Goal: Task Accomplishment & Management: Manage account settings

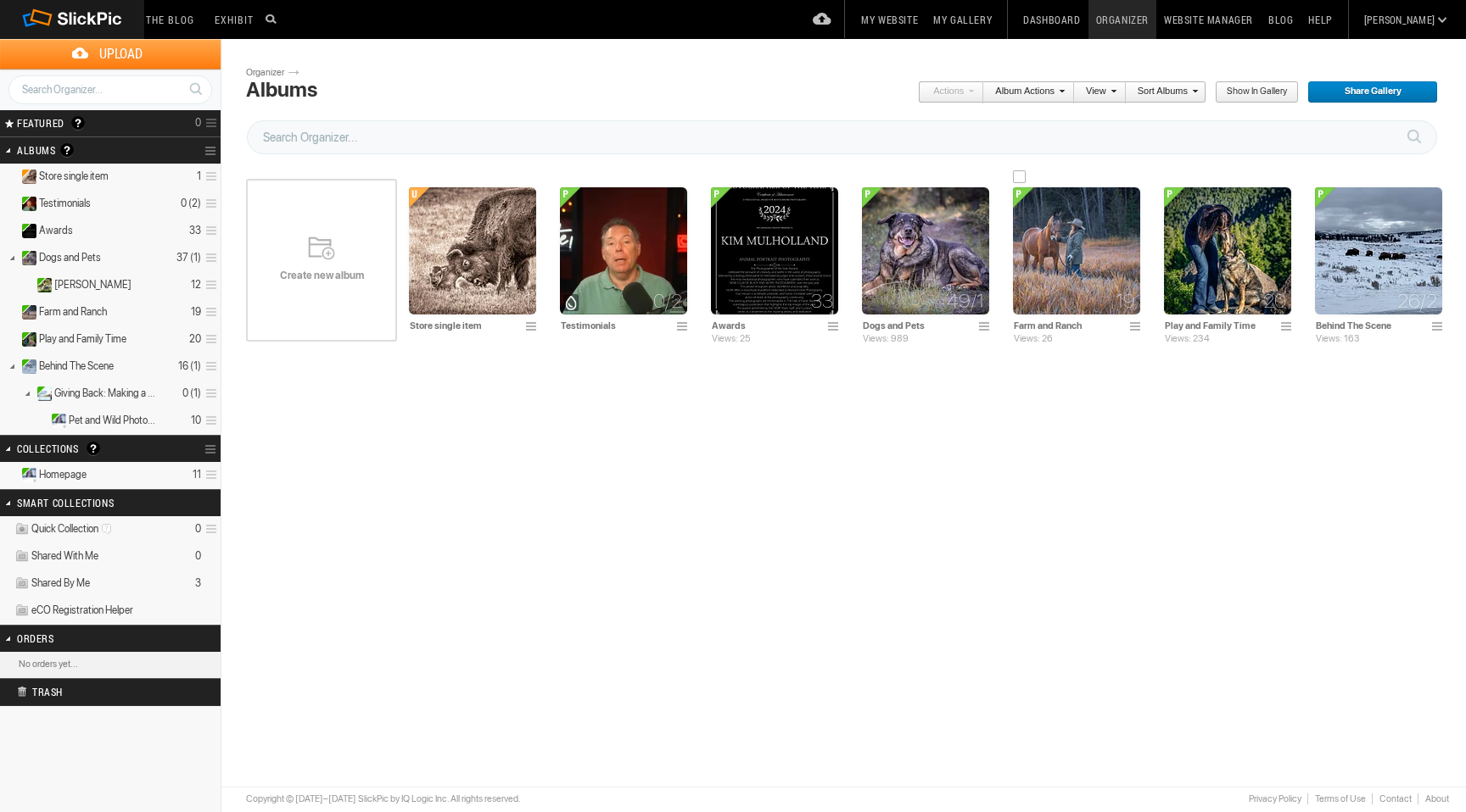
click at [1060, 249] on img at bounding box center [1076, 251] width 127 height 127
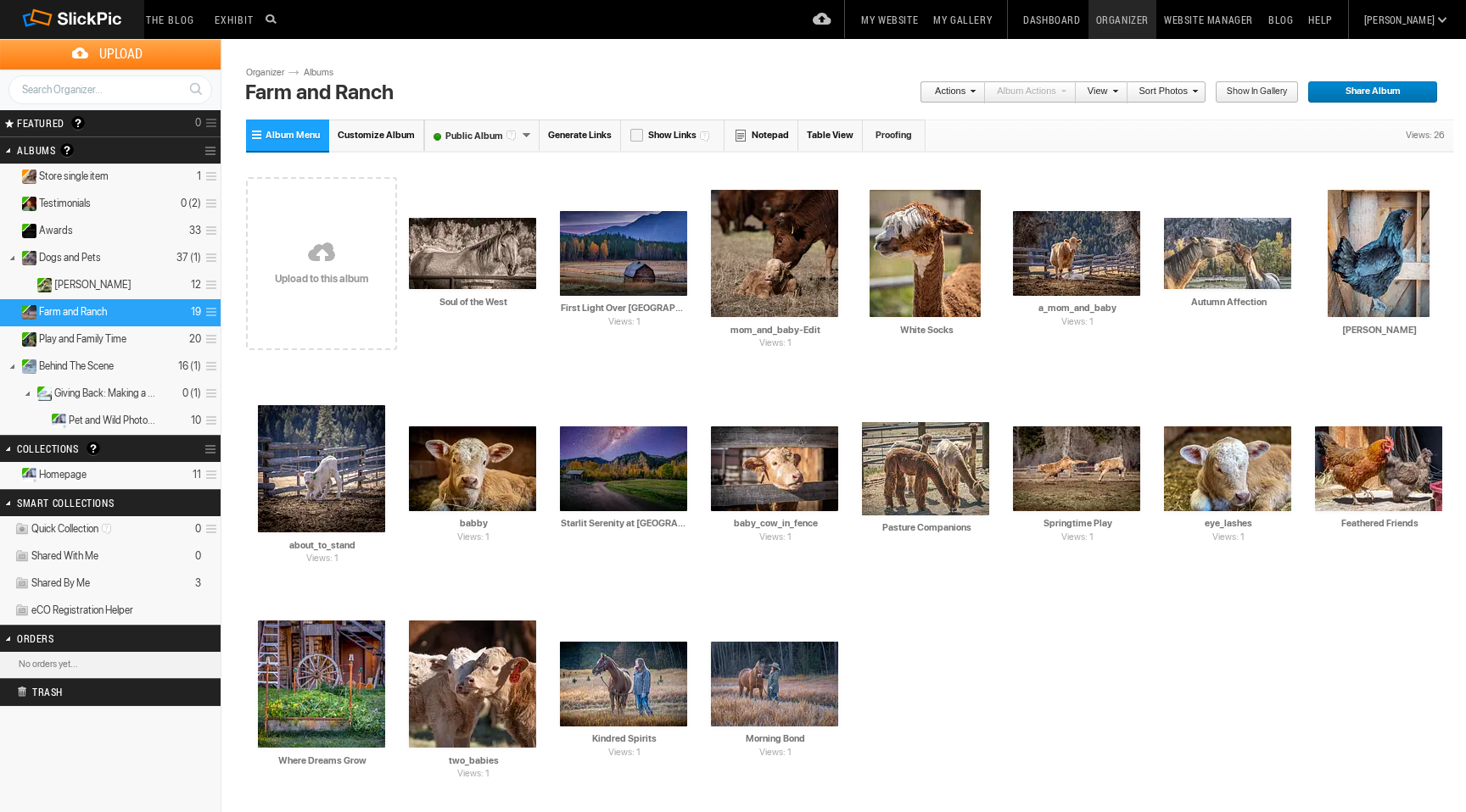
click at [311, 245] on link at bounding box center [321, 254] width 151 height 196
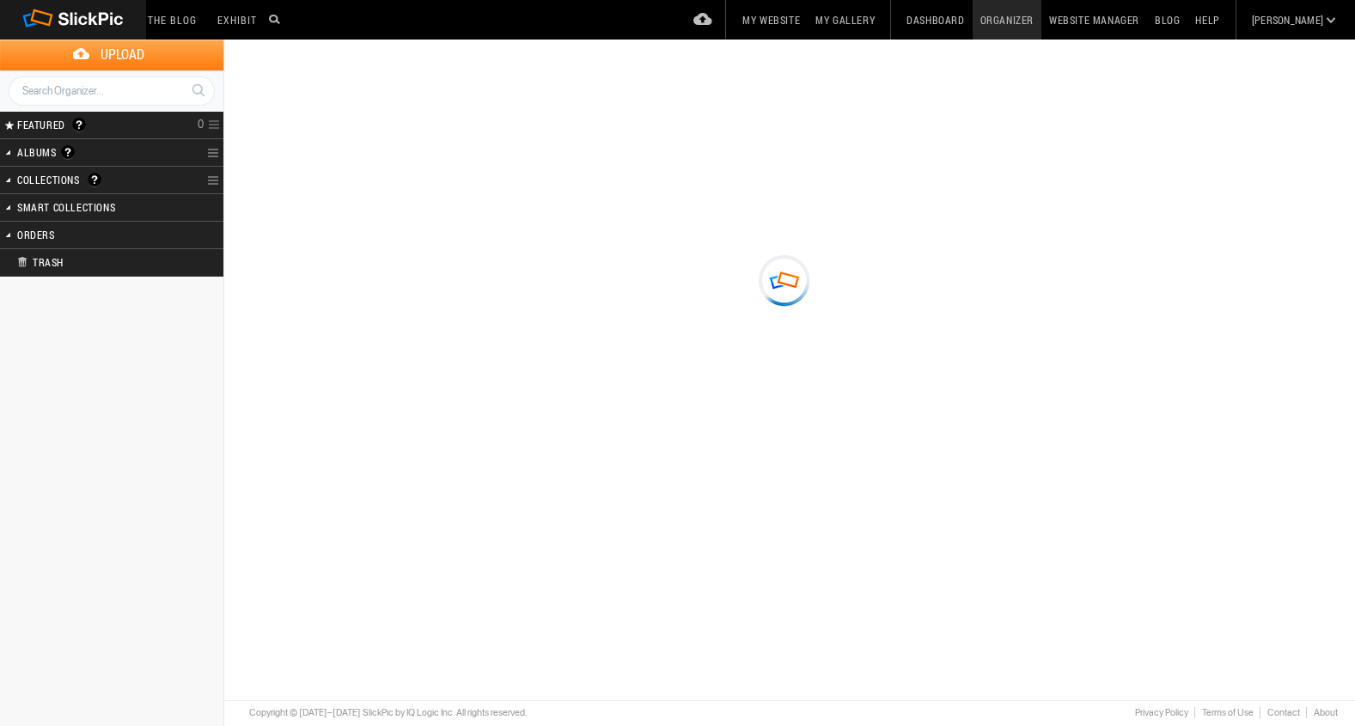
type input "Farm and Ranch"
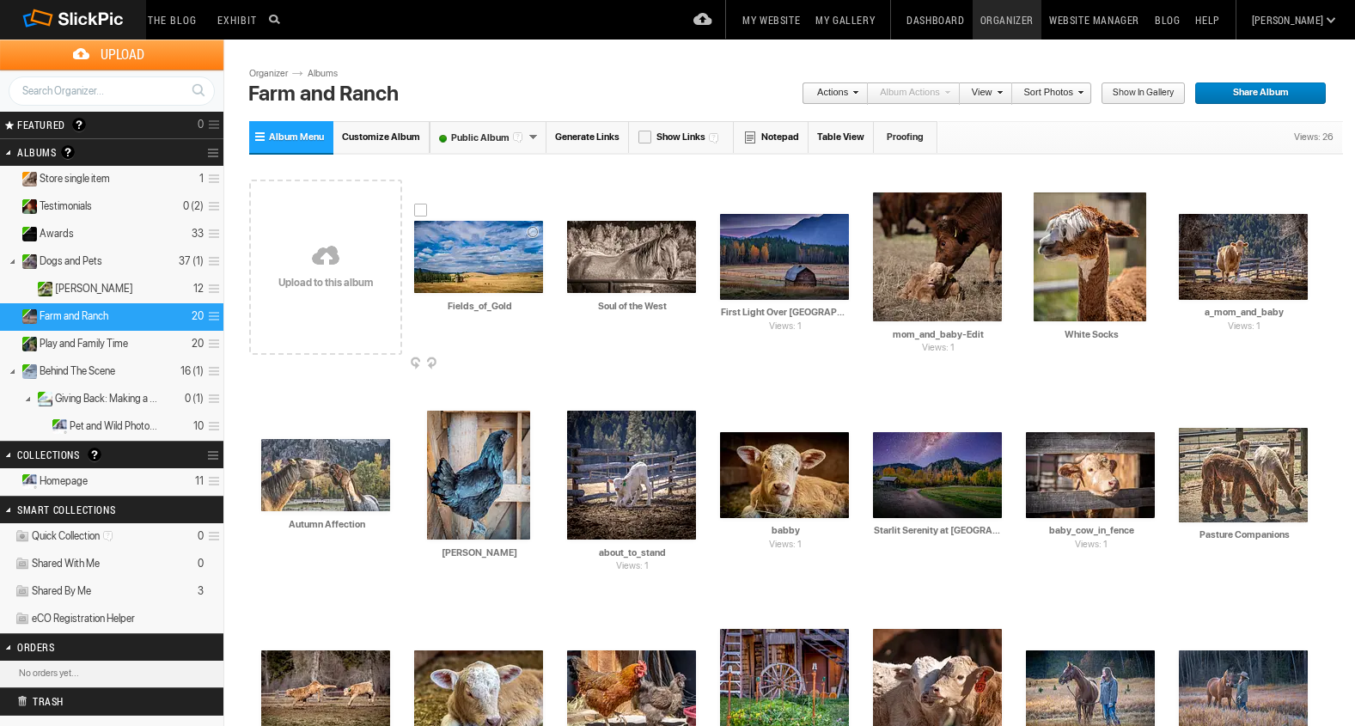
click at [515, 308] on input "Fields_of_Gold" at bounding box center [479, 305] width 131 height 15
type input "F"
paste input "Keeper of the Golden Fields"
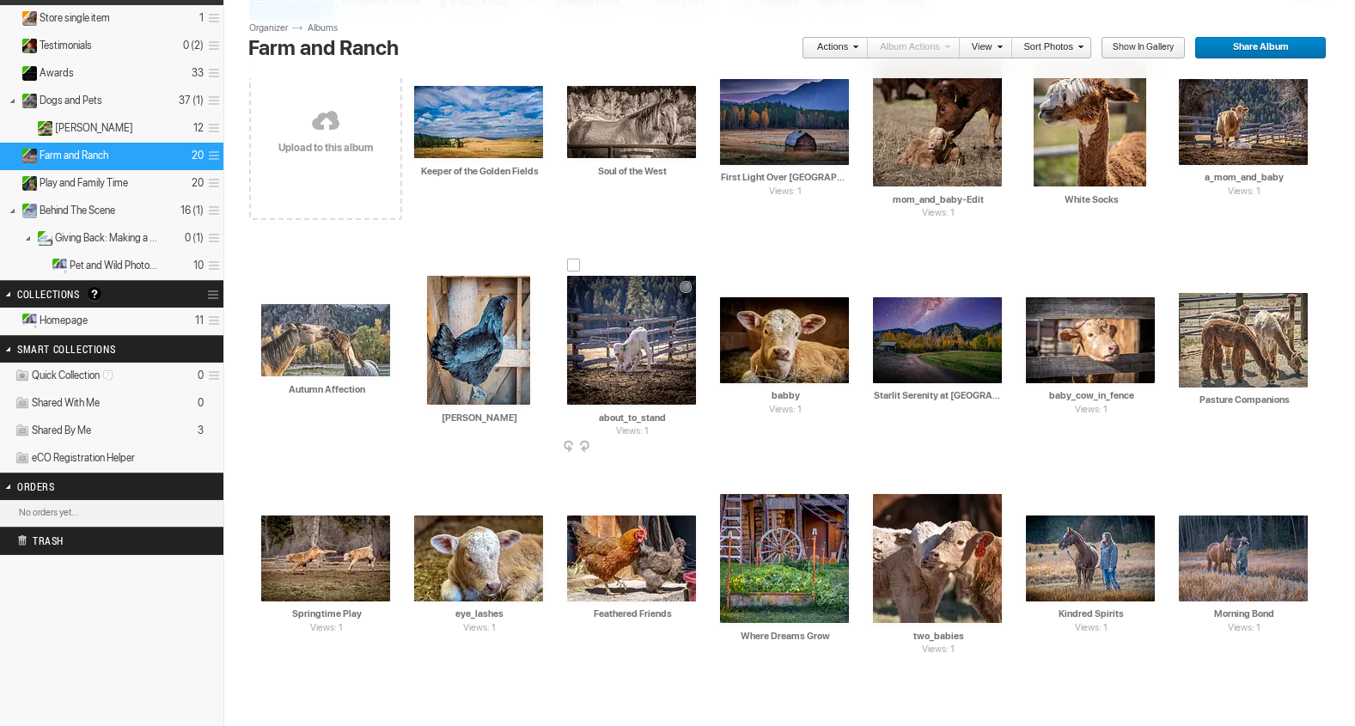
scroll to position [168, 0]
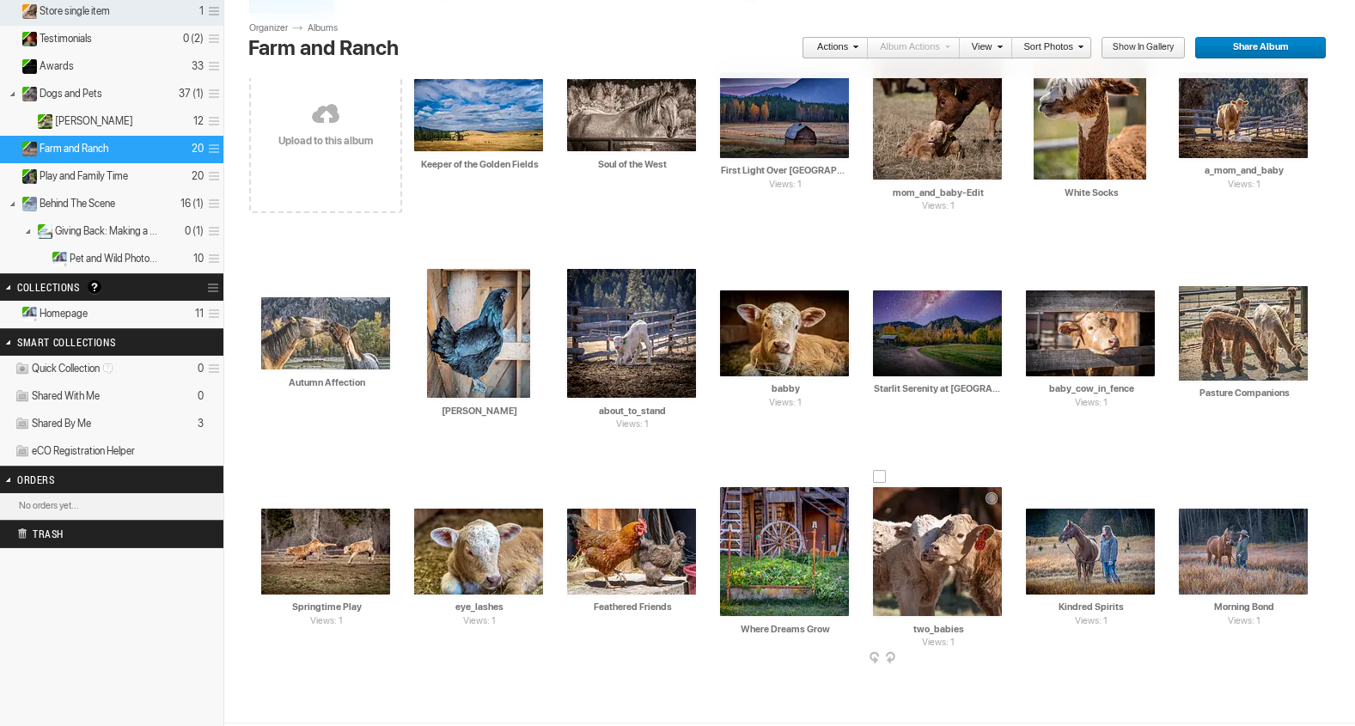
click at [880, 474] on div at bounding box center [880, 477] width 14 height 14
click at [998, 658] on span at bounding box center [1000, 659] width 17 height 14
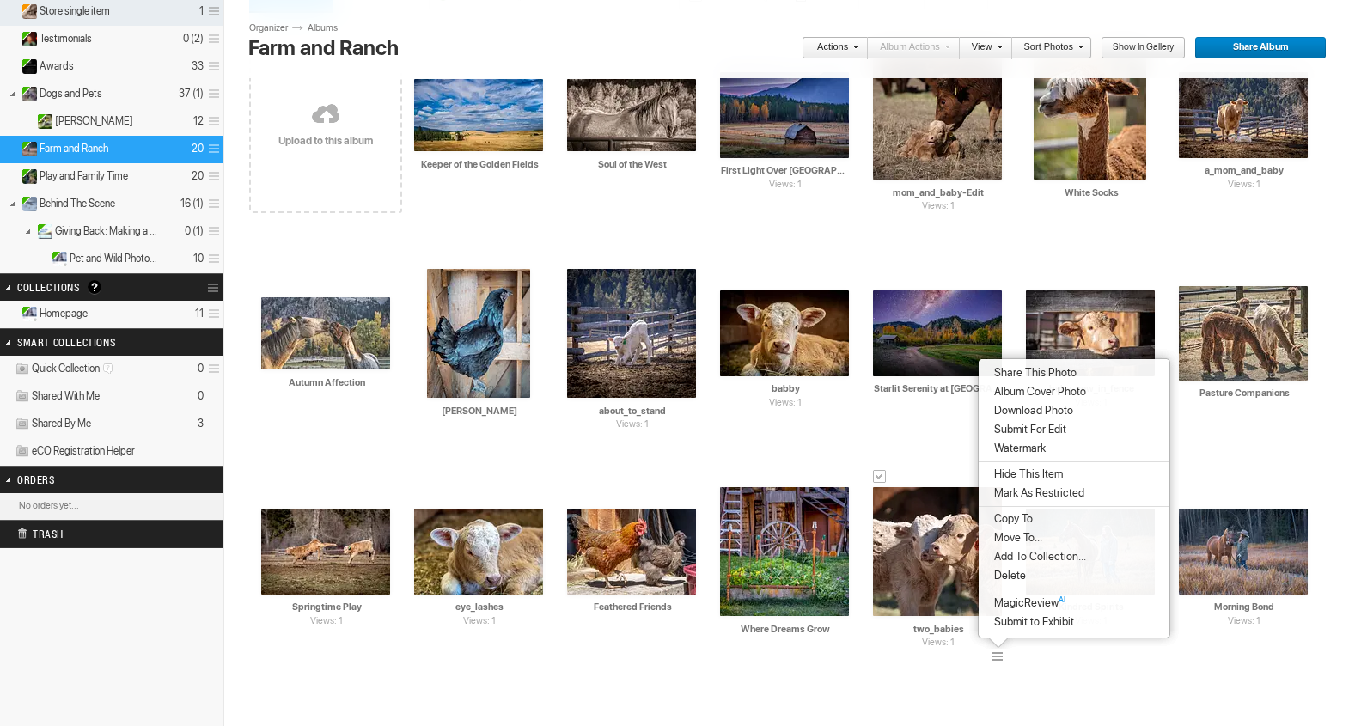
click at [1002, 572] on span "Delete" at bounding box center [1007, 576] width 37 height 14
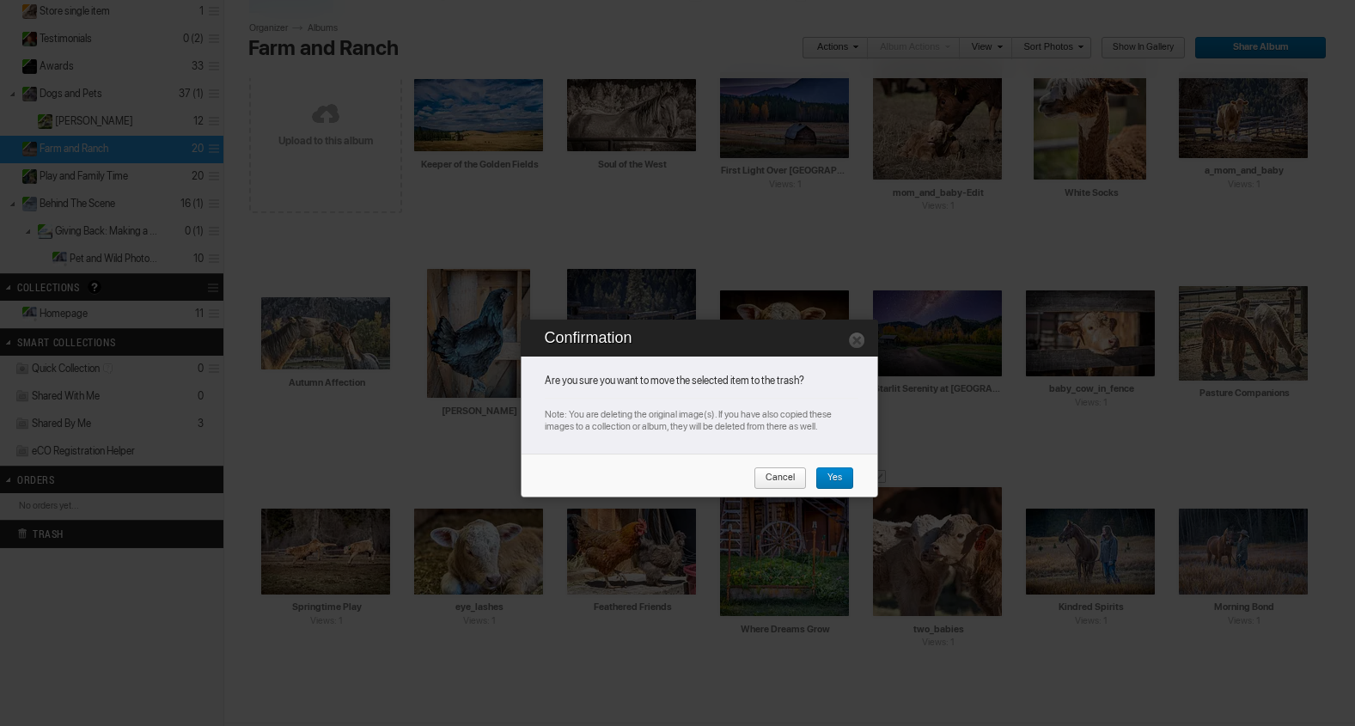
type input "Keeper of the Golden Fields"
click at [835, 471] on span "Yes" at bounding box center [829, 479] width 27 height 22
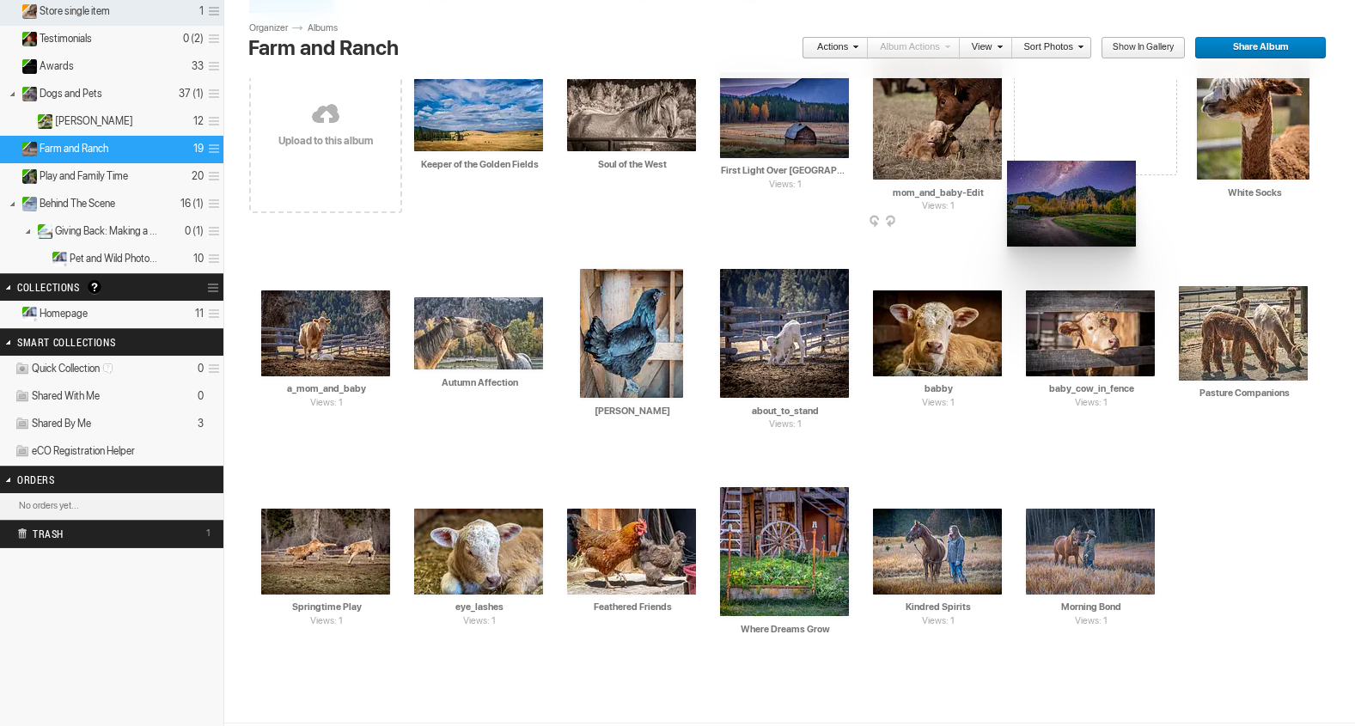
drag, startPoint x: 951, startPoint y: 337, endPoint x: 1005, endPoint y: 146, distance: 198.4
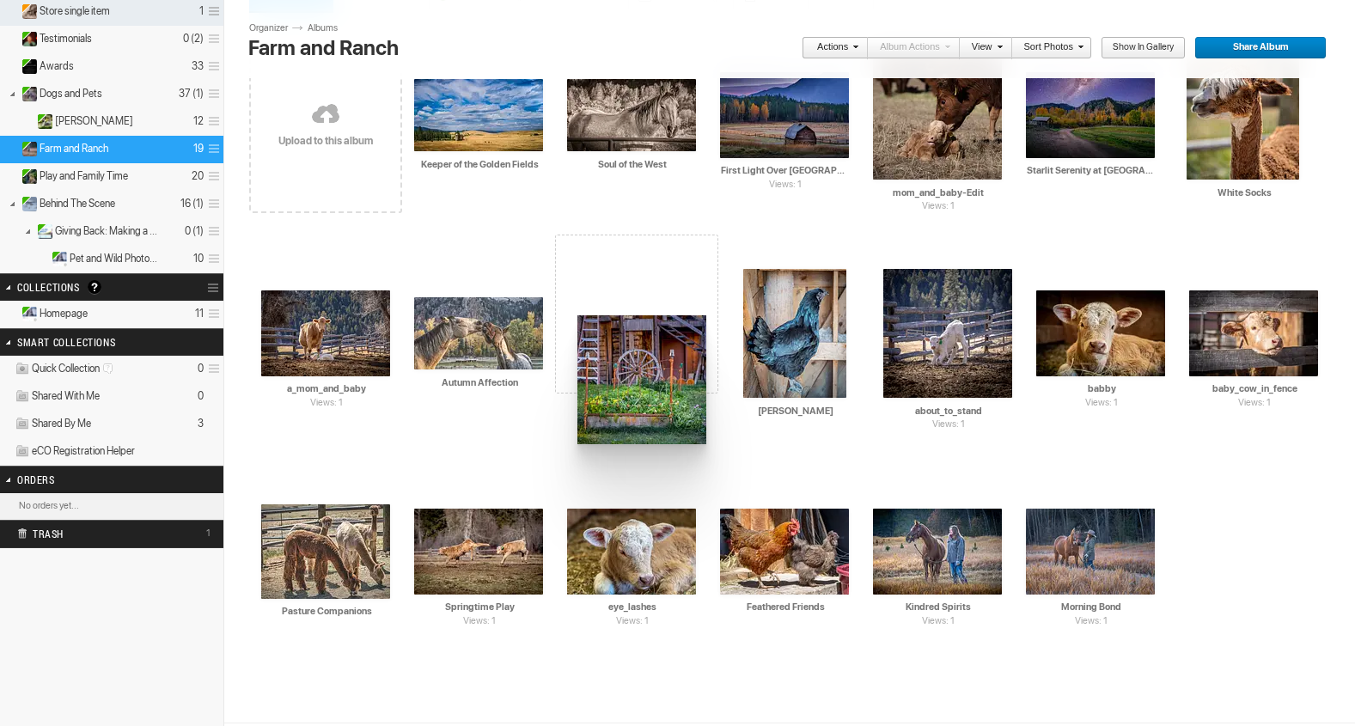
drag, startPoint x: 782, startPoint y: 538, endPoint x: 561, endPoint y: 289, distance: 333.1
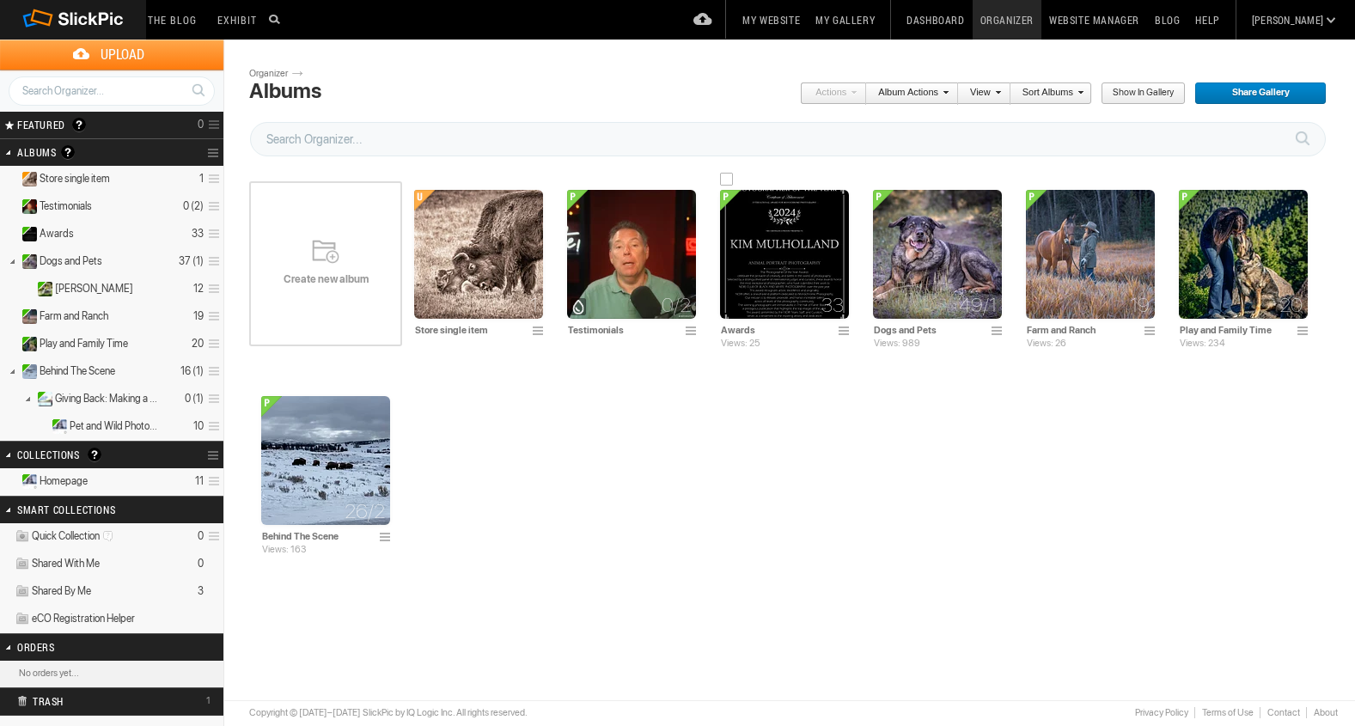
click at [785, 261] on img at bounding box center [784, 254] width 129 height 129
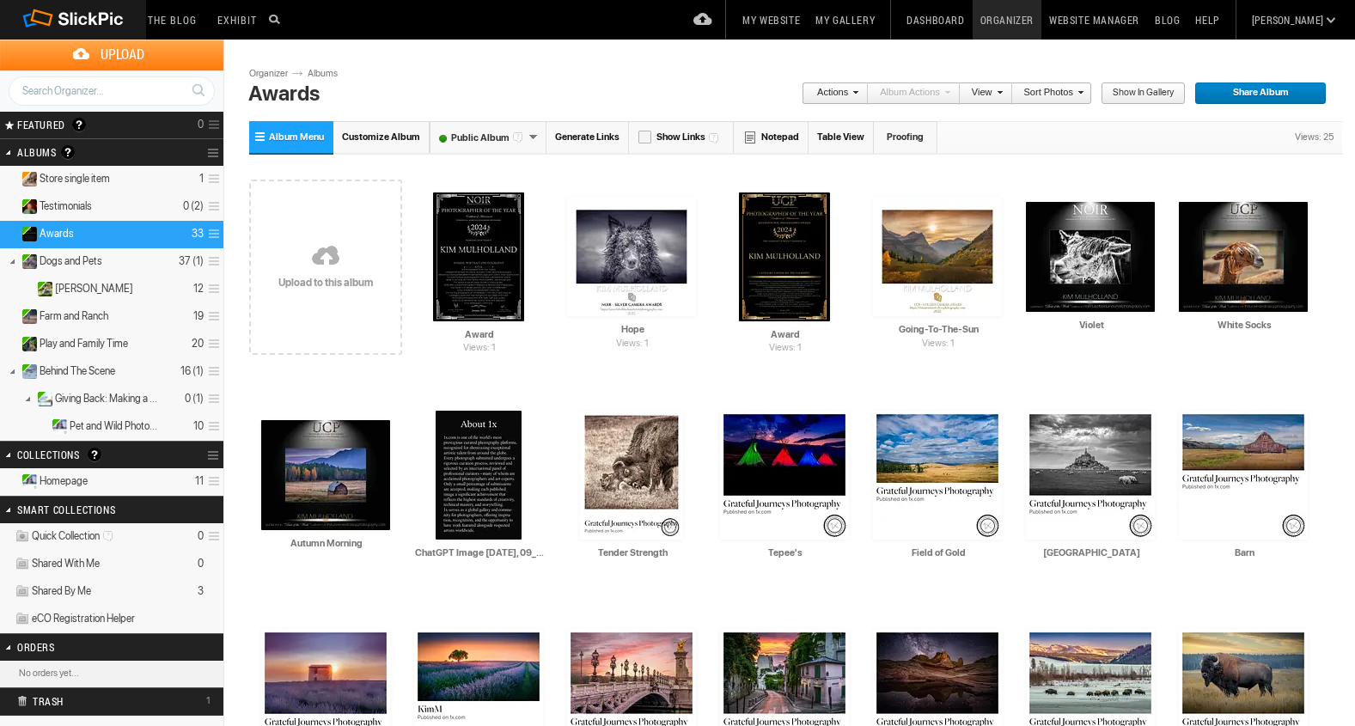
click at [325, 248] on link at bounding box center [325, 257] width 153 height 199
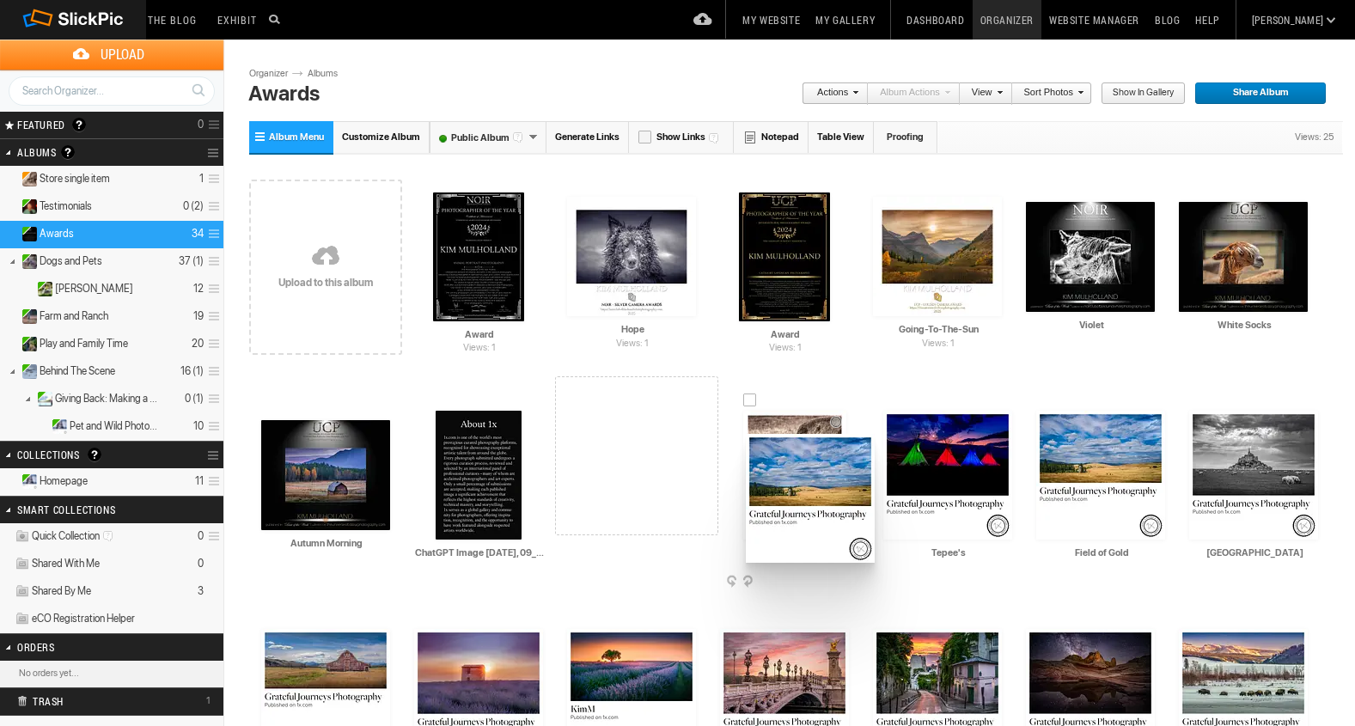
drag, startPoint x: 486, startPoint y: 273, endPoint x: 742, endPoint y: 431, distance: 300.3
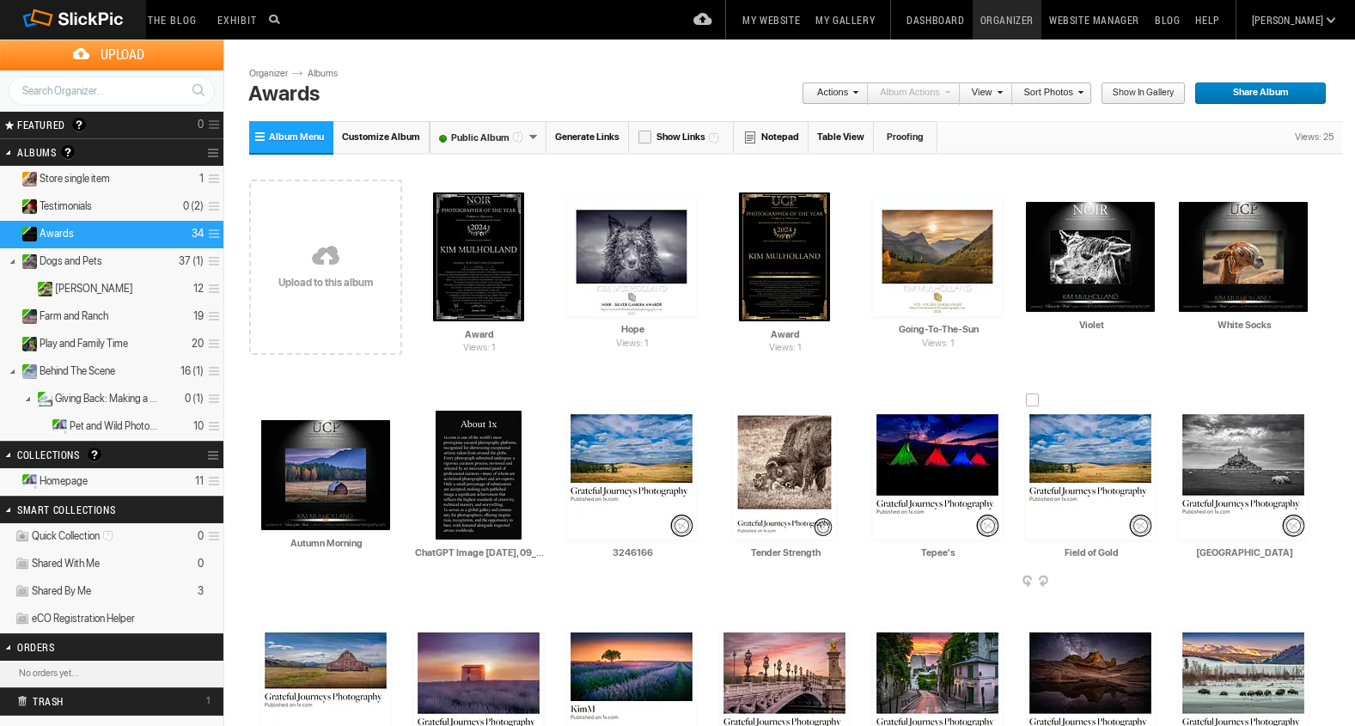
click at [1034, 395] on div at bounding box center [1033, 401] width 14 height 14
click at [1149, 578] on span at bounding box center [1153, 583] width 17 height 14
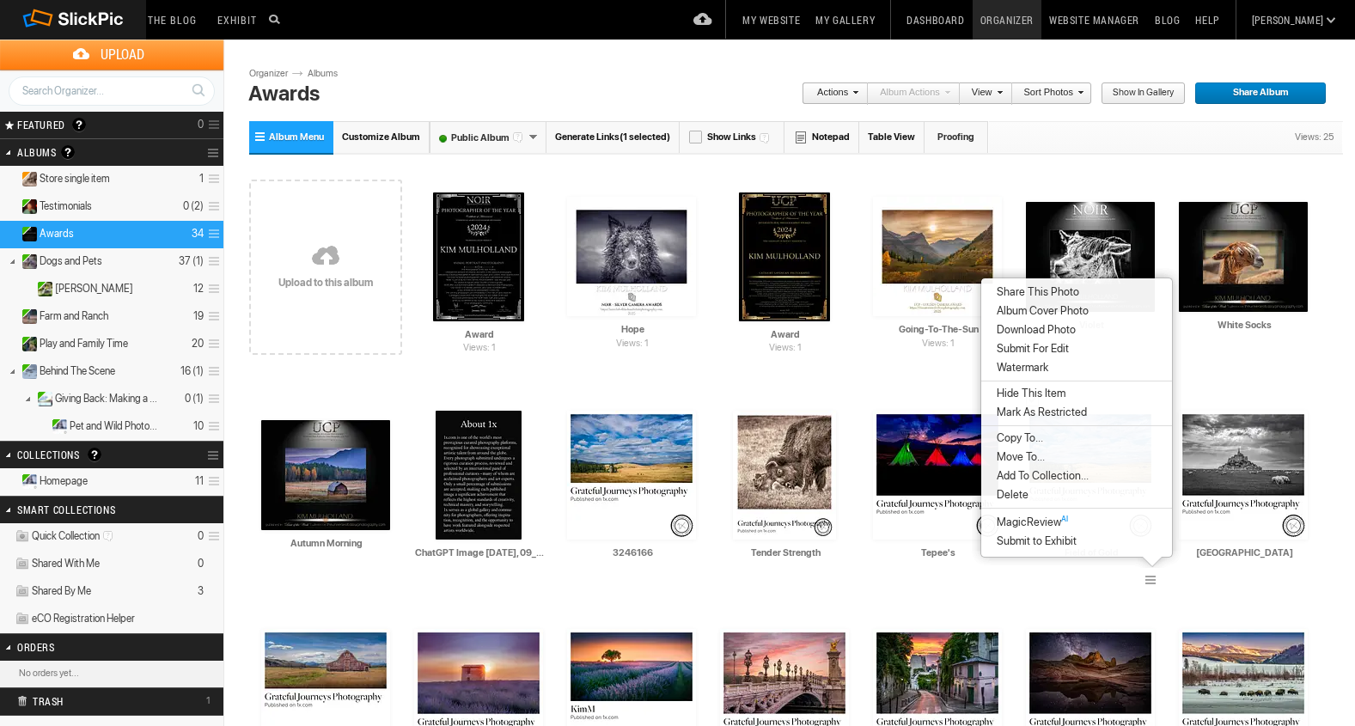
click at [1056, 493] on li "Delete" at bounding box center [1077, 495] width 191 height 19
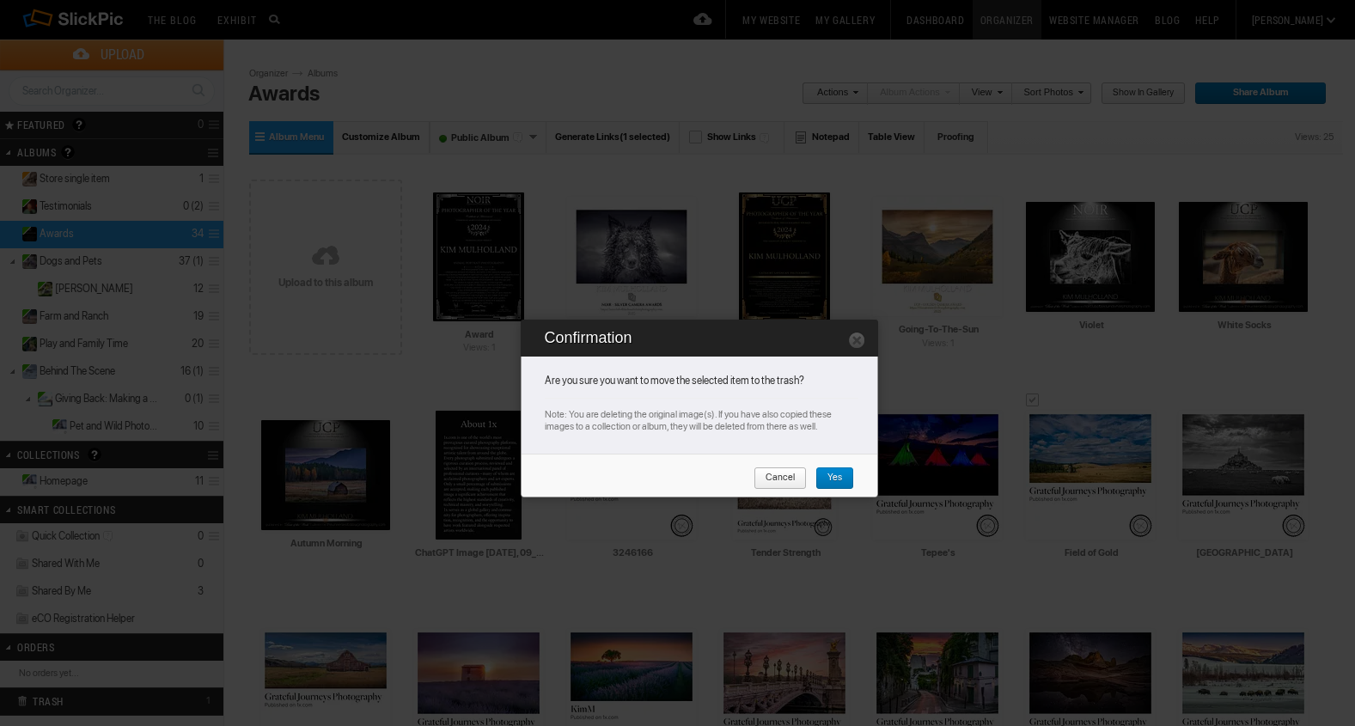
click at [837, 474] on span "Yes" at bounding box center [829, 479] width 27 height 22
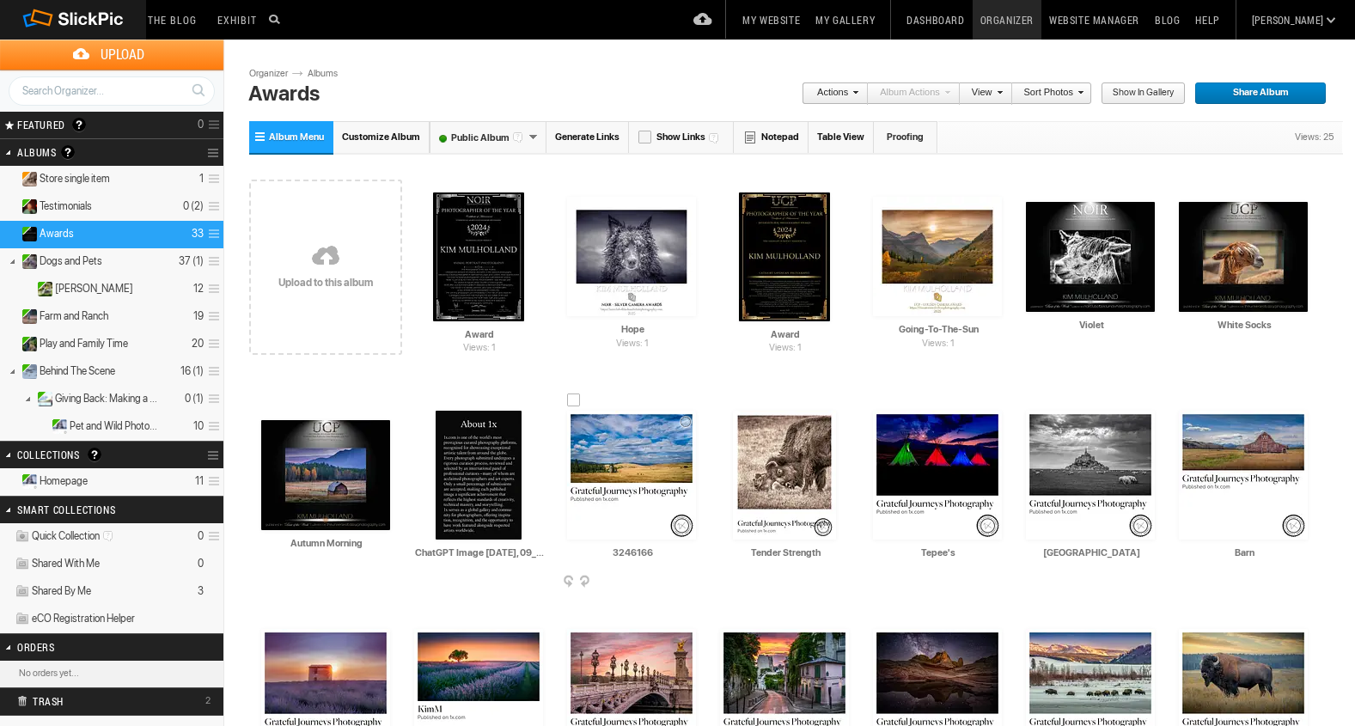
click at [630, 474] on img at bounding box center [631, 475] width 129 height 129
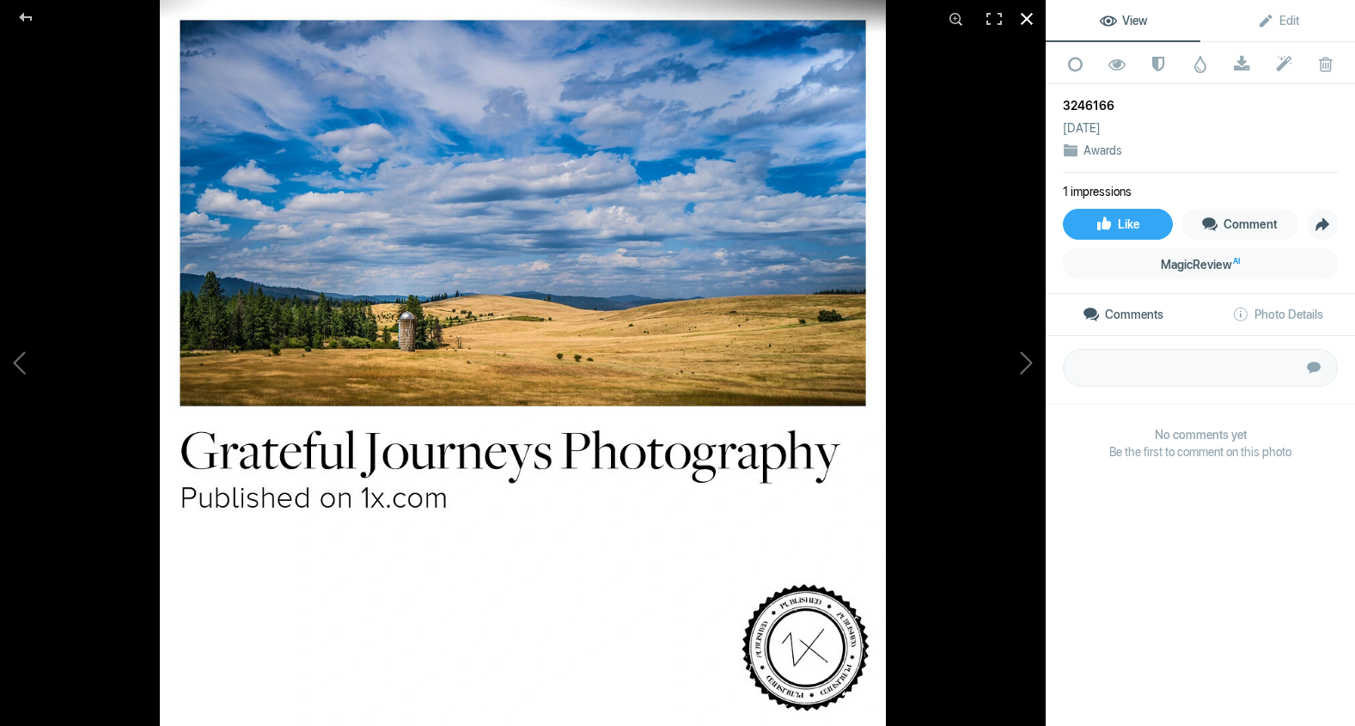
click at [1027, 21] on div at bounding box center [1027, 19] width 38 height 38
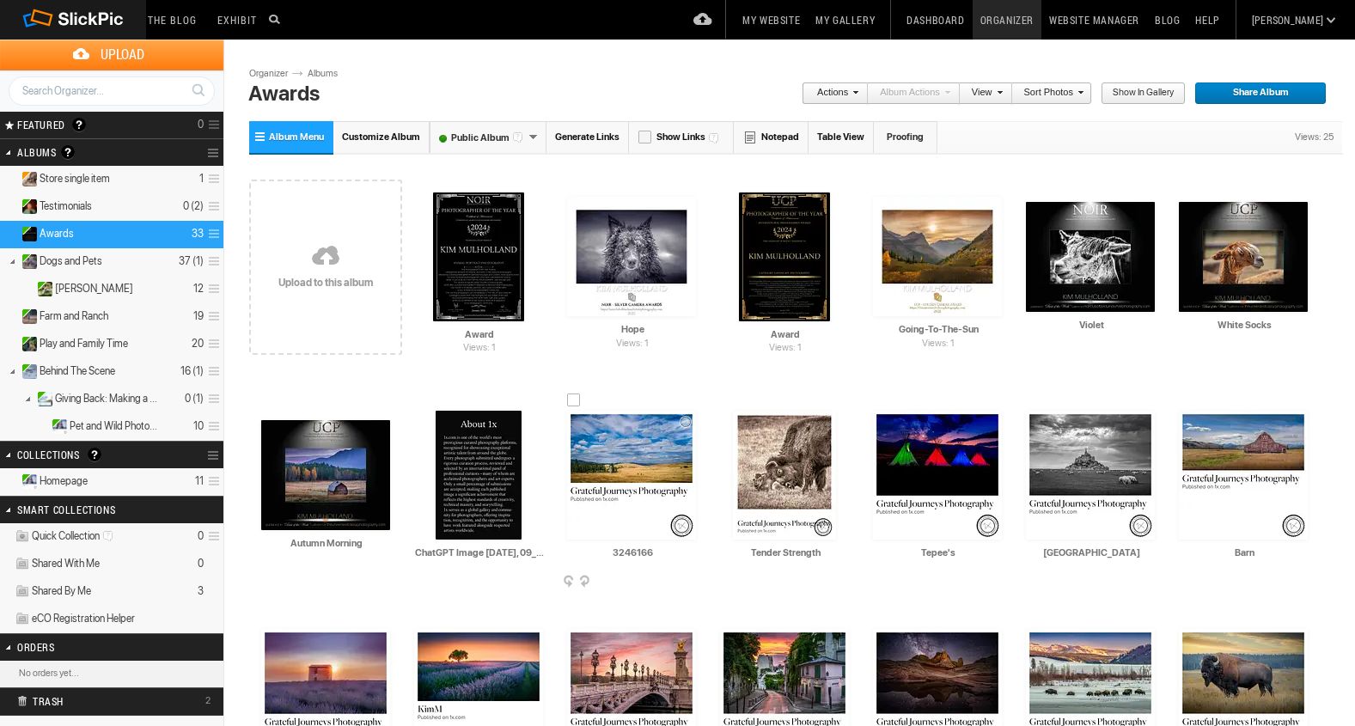
click at [655, 556] on input "3246166" at bounding box center [632, 552] width 131 height 15
type input "3"
paste input "Keeper of the Golden Fields"
type input "Keeper of the Golden Fields"
click at [321, 262] on link at bounding box center [325, 257] width 153 height 199
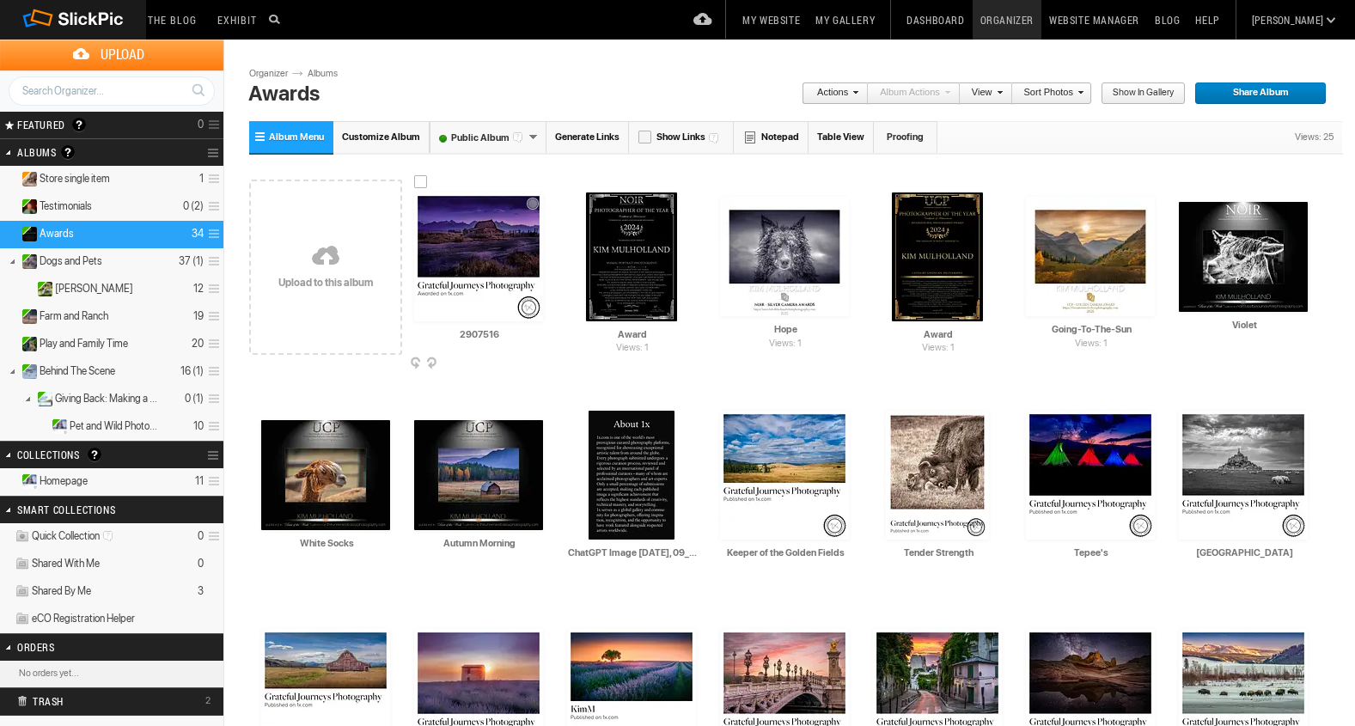
click at [511, 341] on input "2907516" at bounding box center [479, 334] width 131 height 15
type input "2"
paste input """
type input """
click at [493, 337] on input """ at bounding box center [479, 334] width 131 height 15
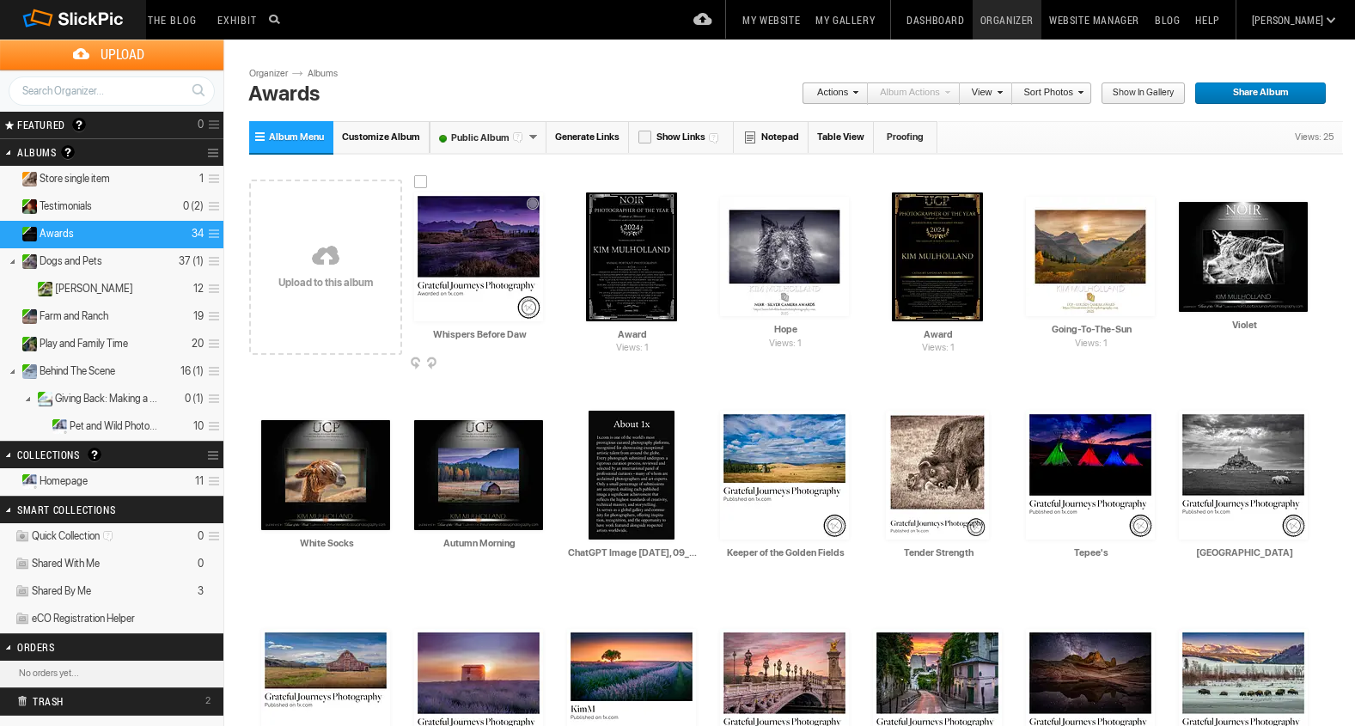
type input "Whispers Before Dawn"
click at [496, 593] on div "AI Autumn Morning HTML: Direct: Forum: Photo ID: 22805547 More... Order Print S…" at bounding box center [478, 485] width 153 height 218
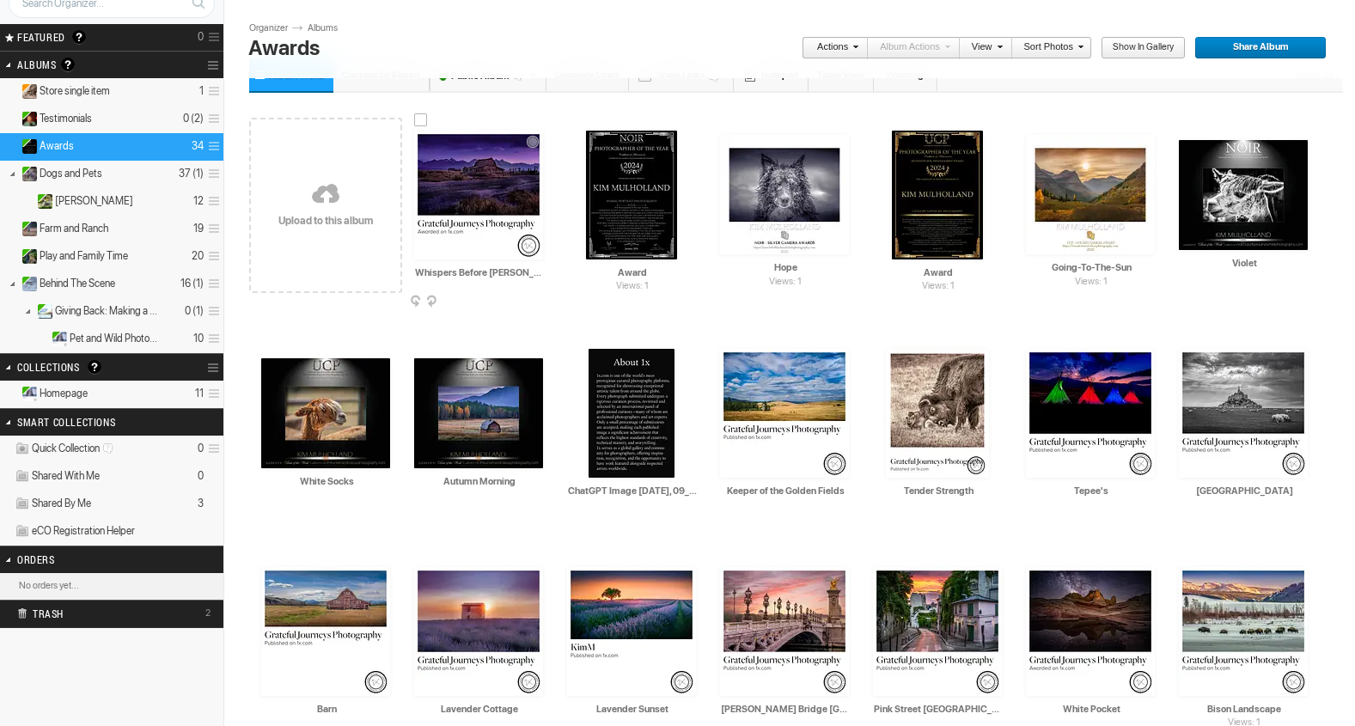
scroll to position [89, 0]
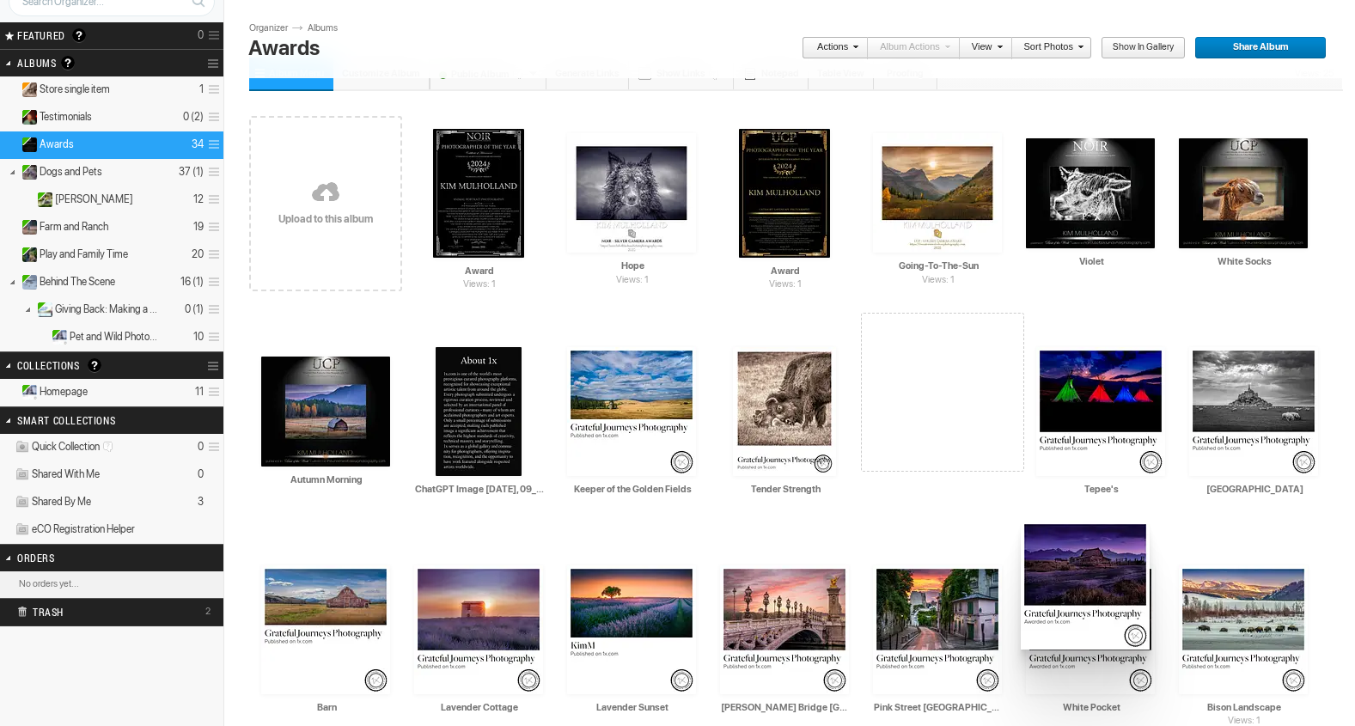
drag, startPoint x: 468, startPoint y: 217, endPoint x: 1019, endPoint y: 521, distance: 629.4
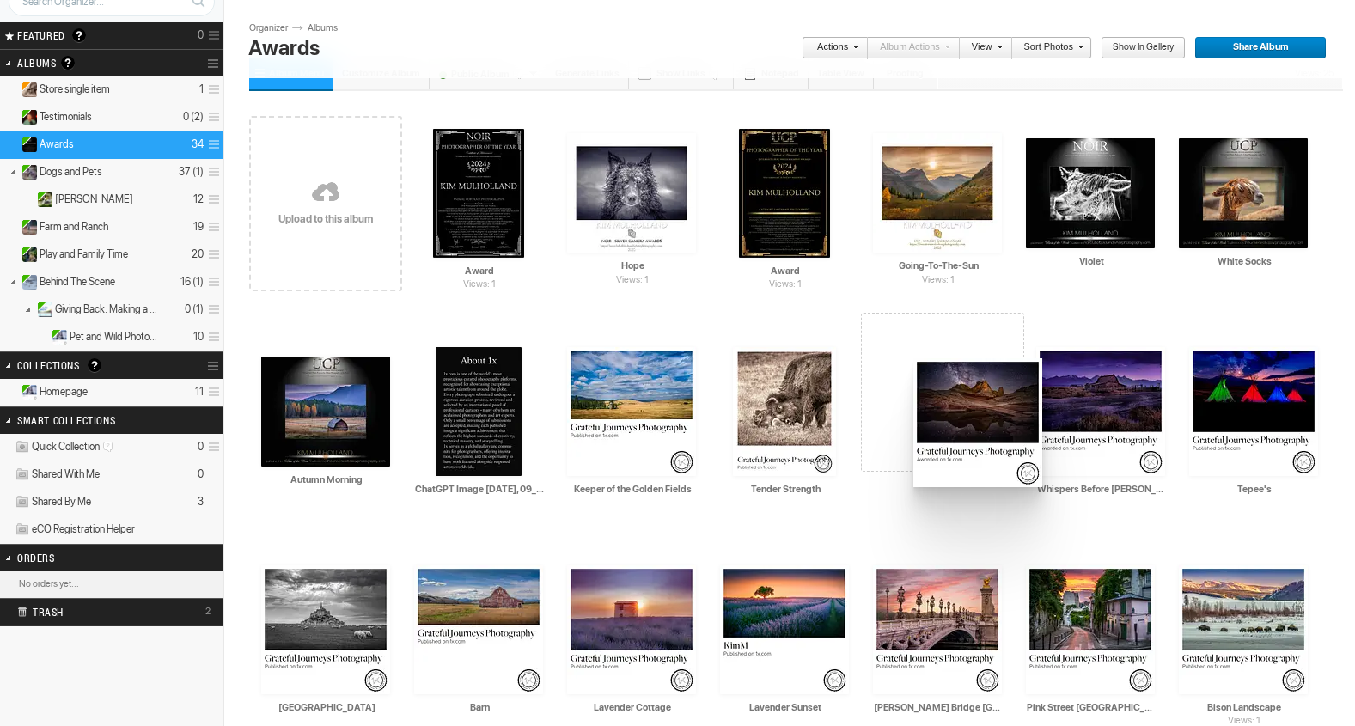
drag, startPoint x: 1042, startPoint y: 609, endPoint x: 896, endPoint y: 336, distance: 309.5
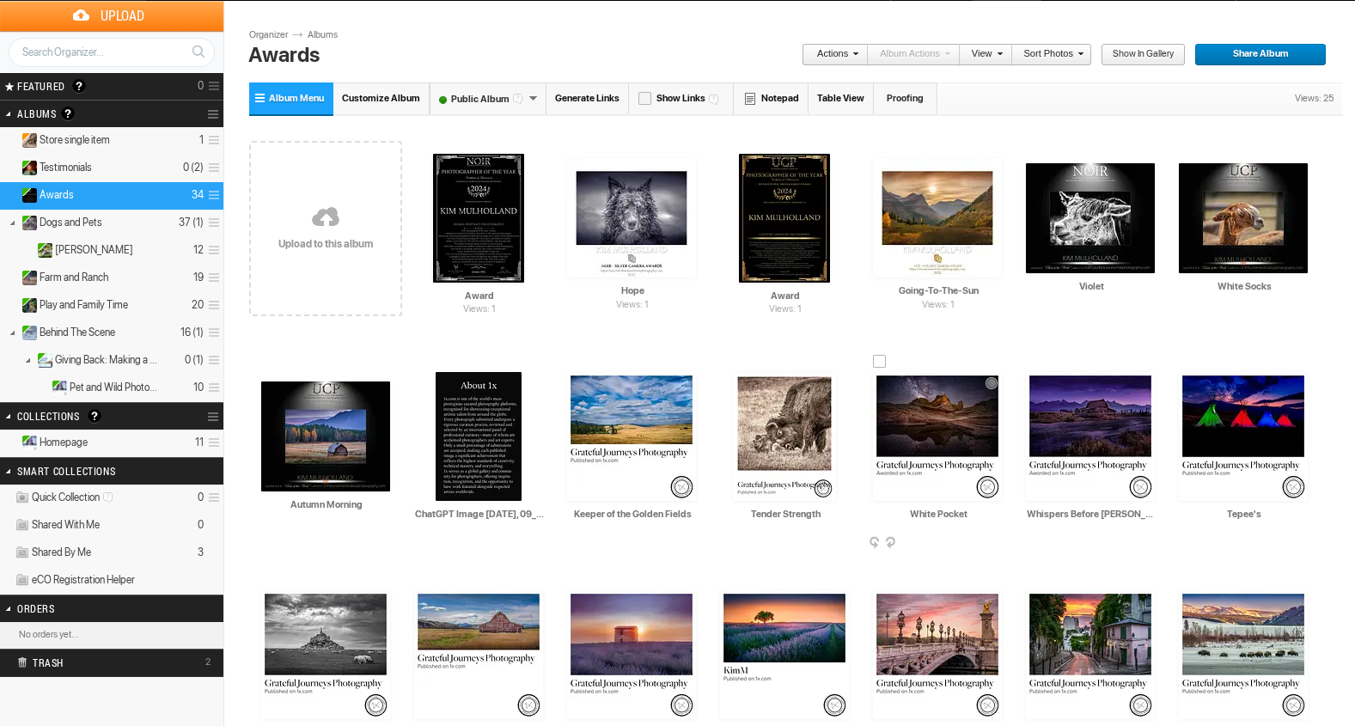
scroll to position [46, 0]
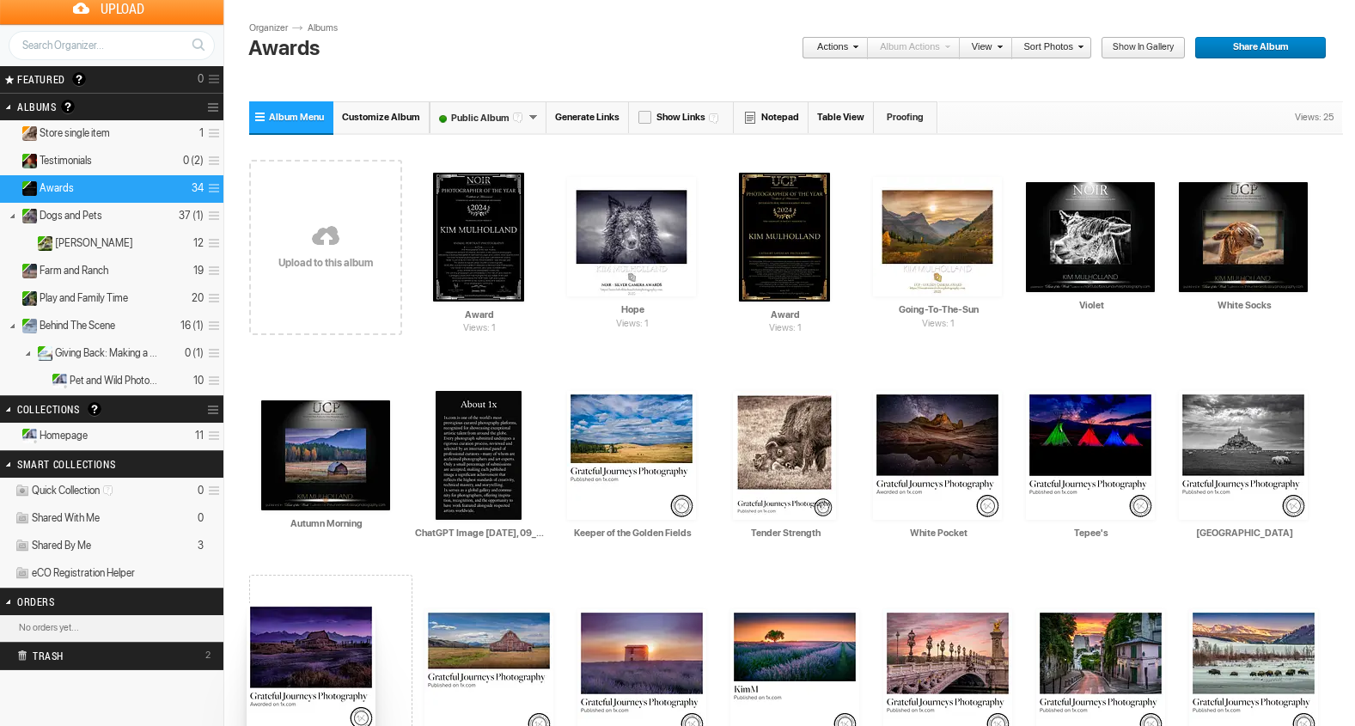
drag, startPoint x: 1102, startPoint y: 436, endPoint x: 259, endPoint y: 592, distance: 857.6
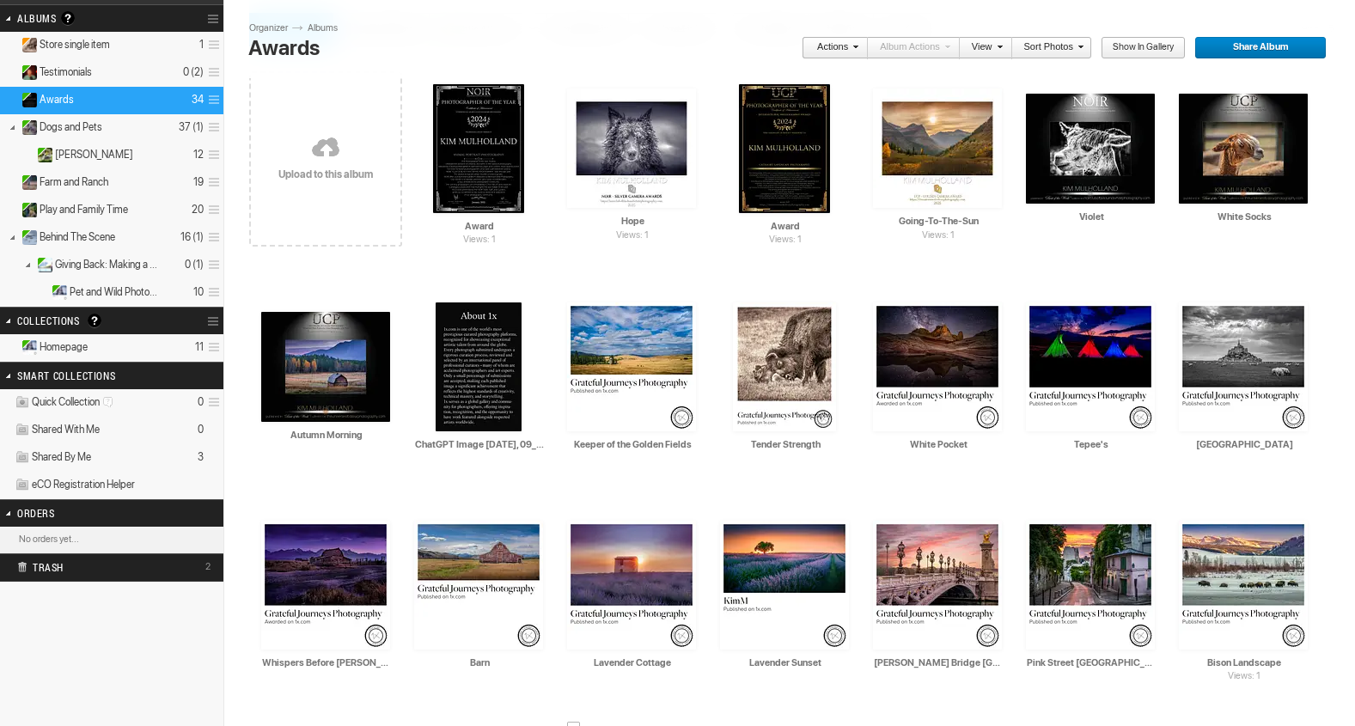
scroll to position [0, 0]
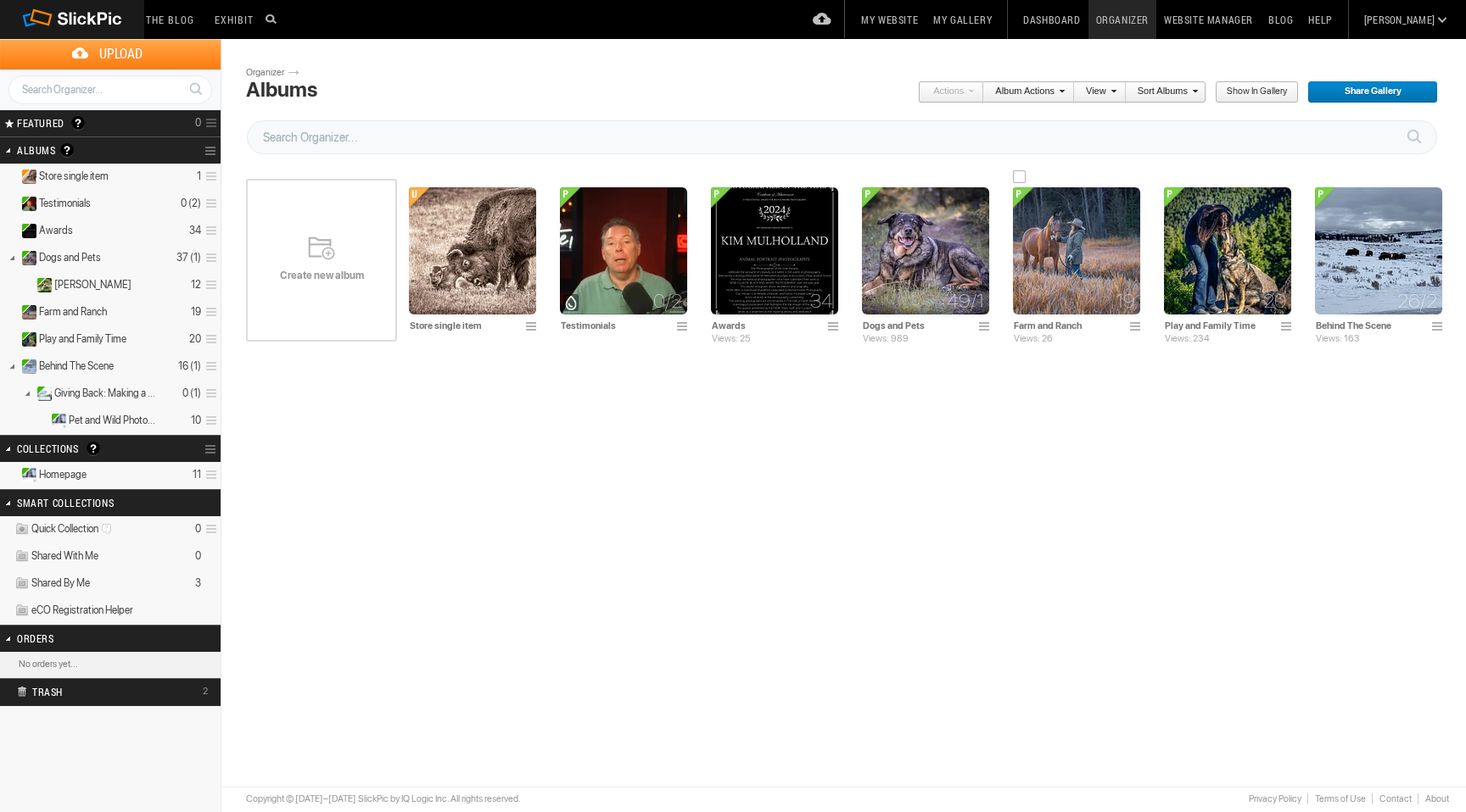
click at [1071, 253] on img at bounding box center [1076, 251] width 127 height 127
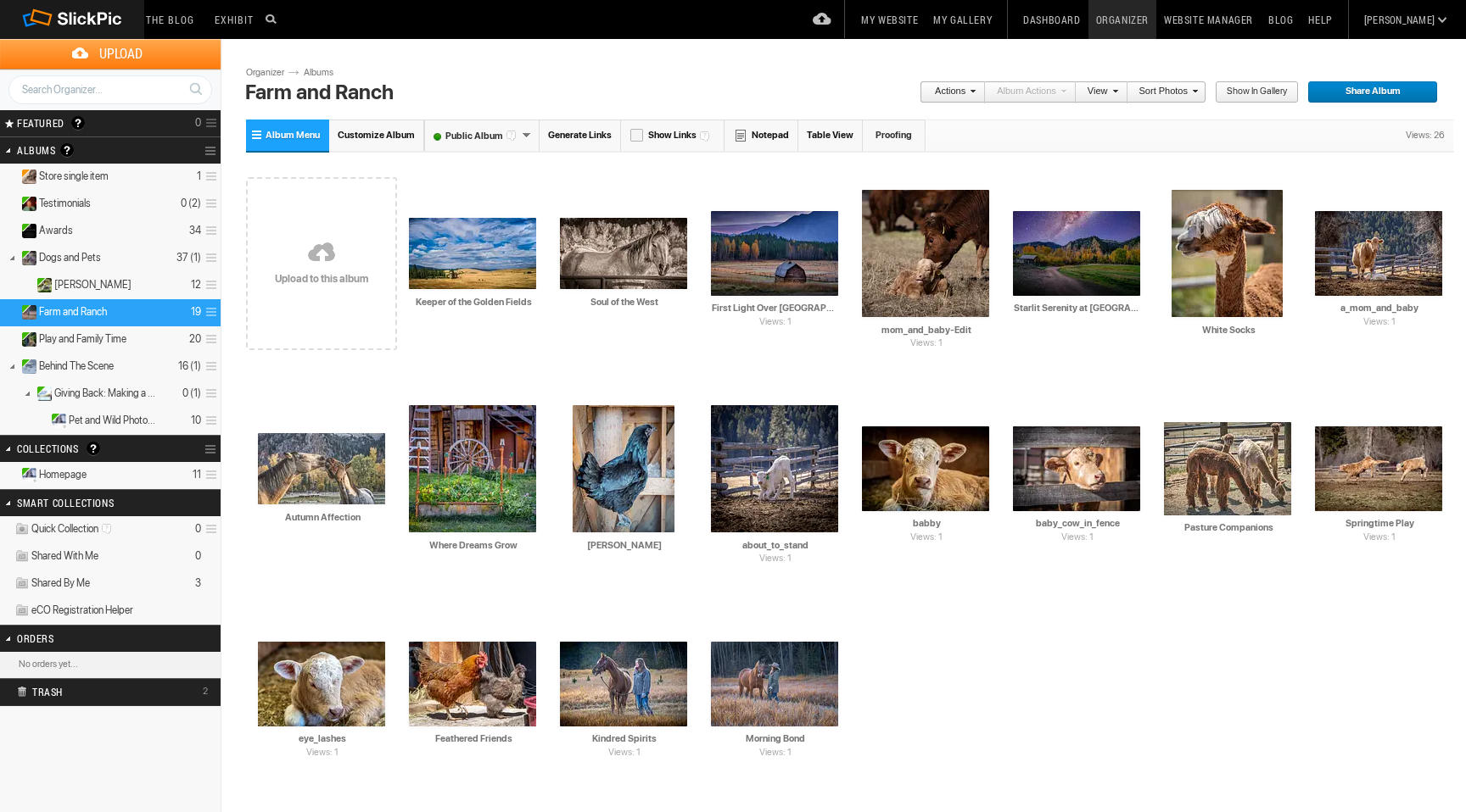
click at [322, 245] on link at bounding box center [321, 254] width 151 height 196
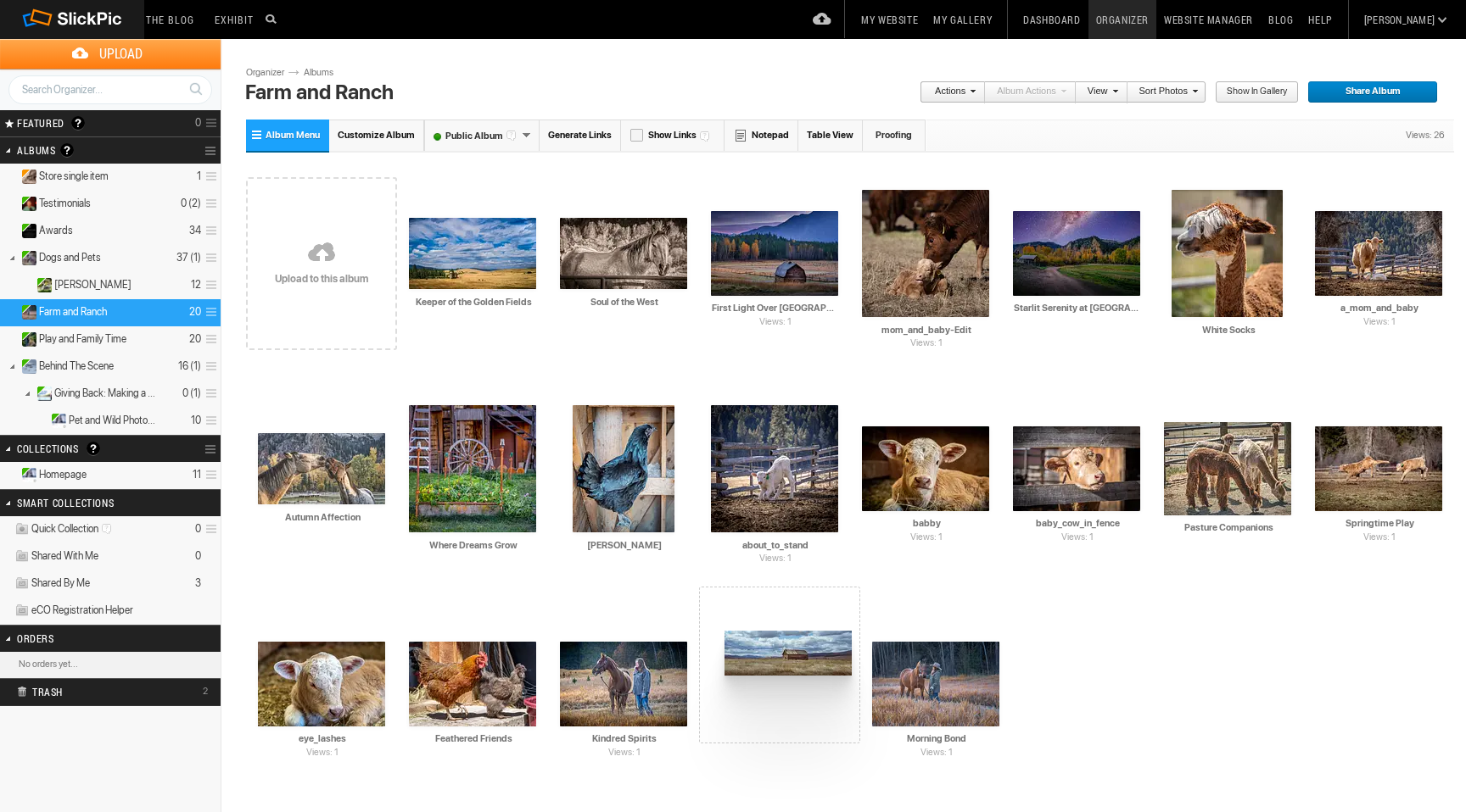
drag, startPoint x: 463, startPoint y: 259, endPoint x: 723, endPoint y: 630, distance: 453.0
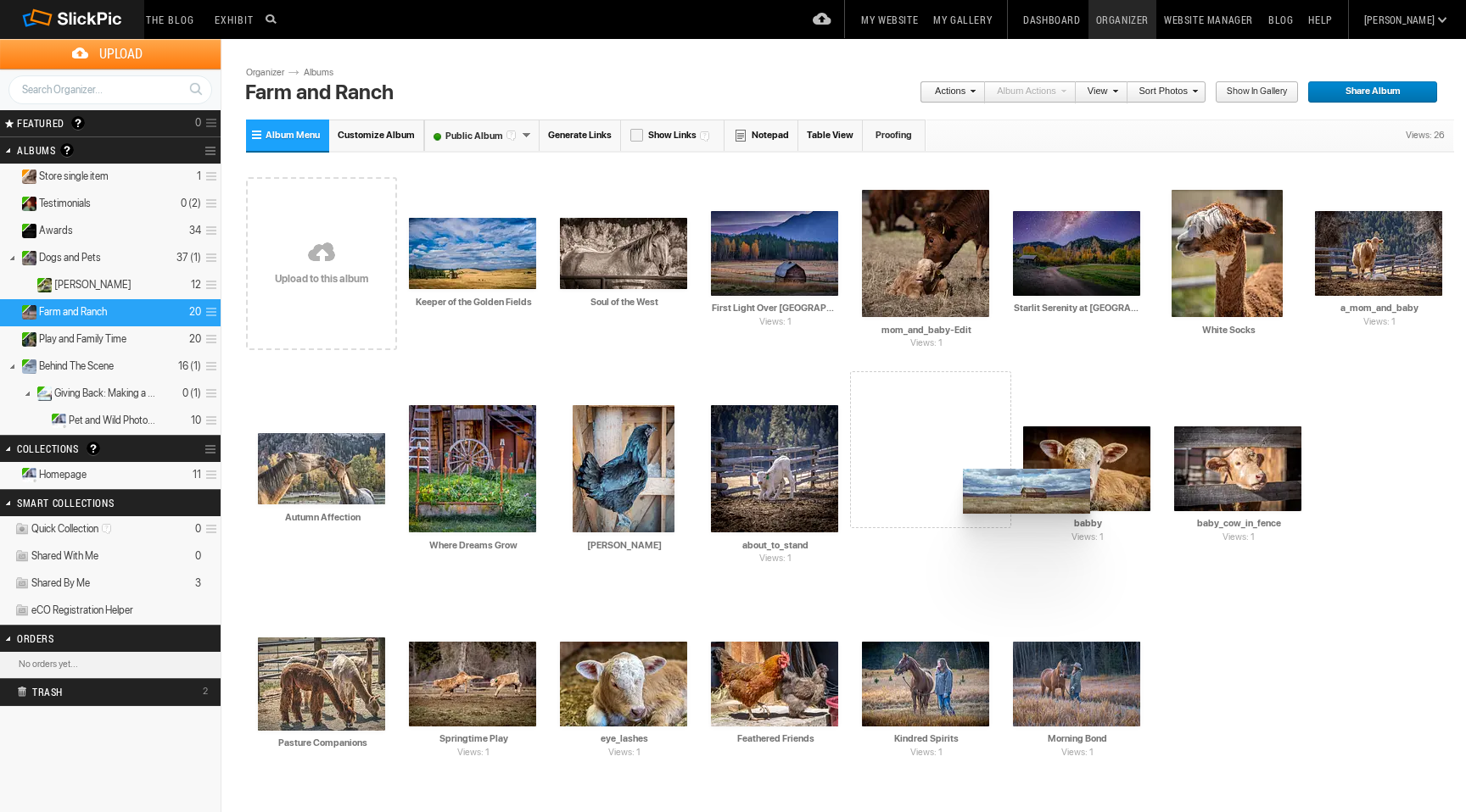
drag, startPoint x: 741, startPoint y: 687, endPoint x: 965, endPoint y: 454, distance: 323.2
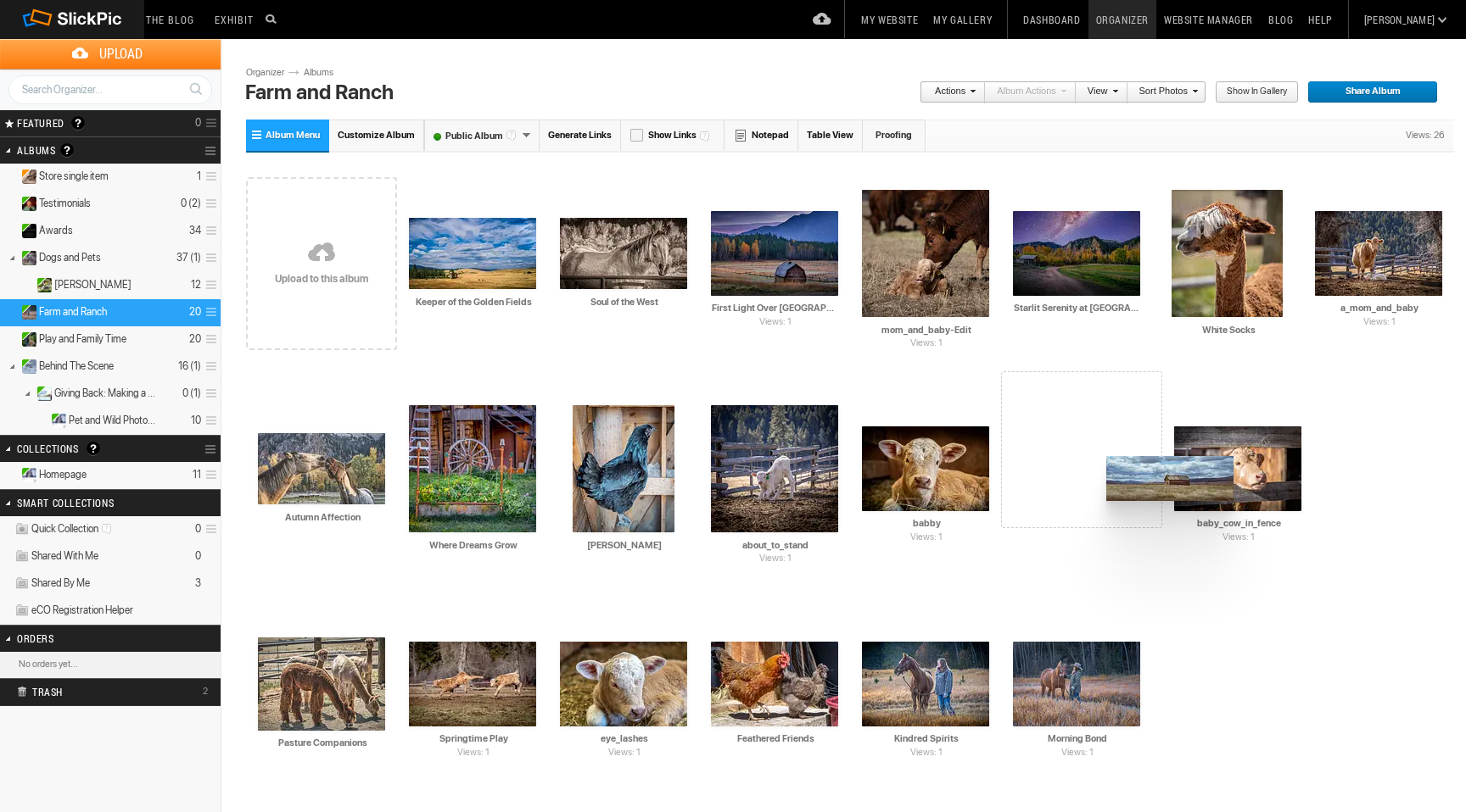
drag, startPoint x: 946, startPoint y: 459, endPoint x: 1103, endPoint y: 455, distance: 157.1
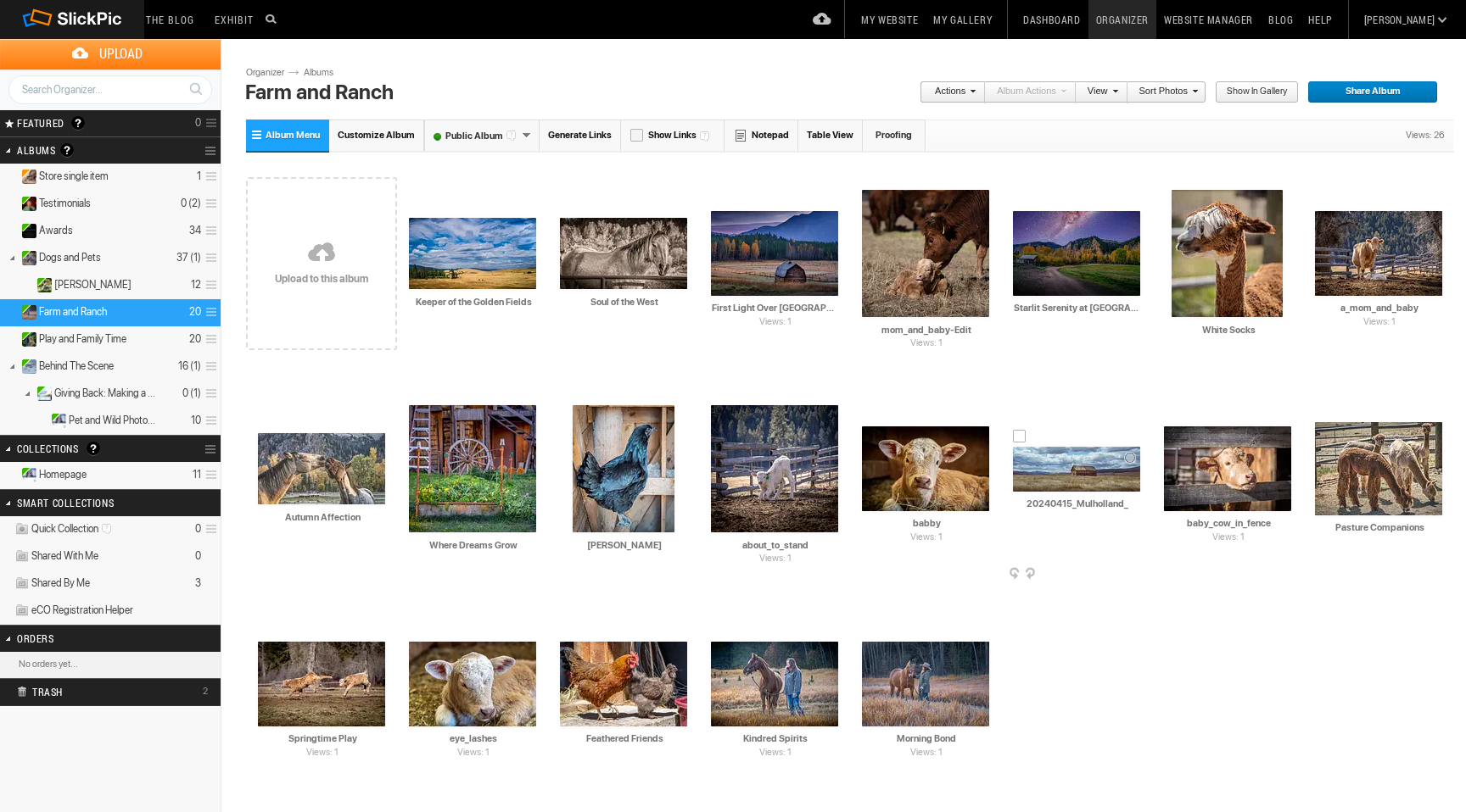
click at [1130, 507] on input "20240415_Mulholland_" at bounding box center [1077, 503] width 129 height 15
type input "2"
paste input "Solitude in the Valley"
type input "Solitude in the Valley"
click at [499, 742] on input "eye_lashes" at bounding box center [473, 739] width 129 height 15
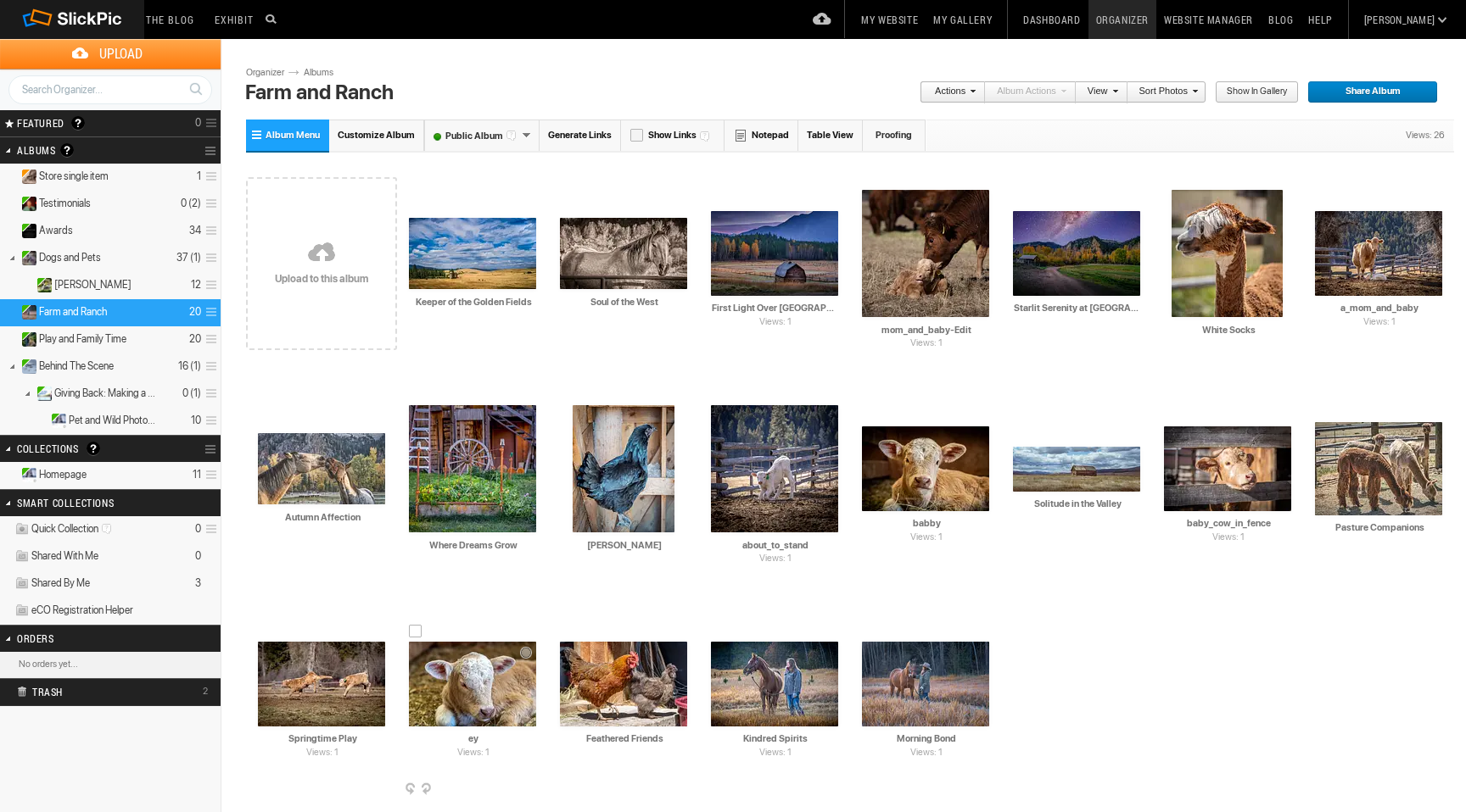
type input "e"
paste input "New Beginning"
type input "New Beginnings"
click at [813, 547] on input "about_to_stand" at bounding box center [775, 545] width 129 height 15
type input "a"
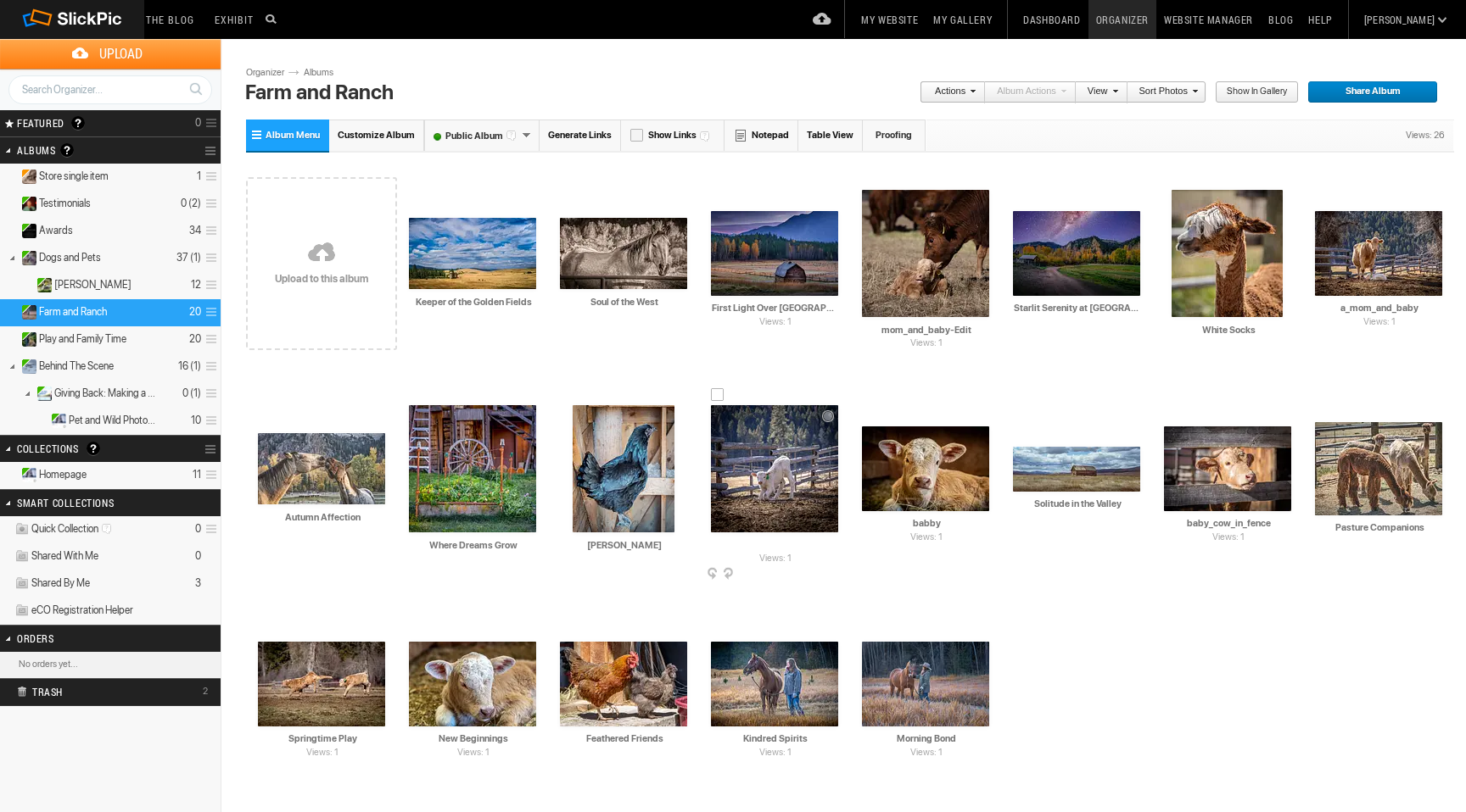
paste input "First Steps"
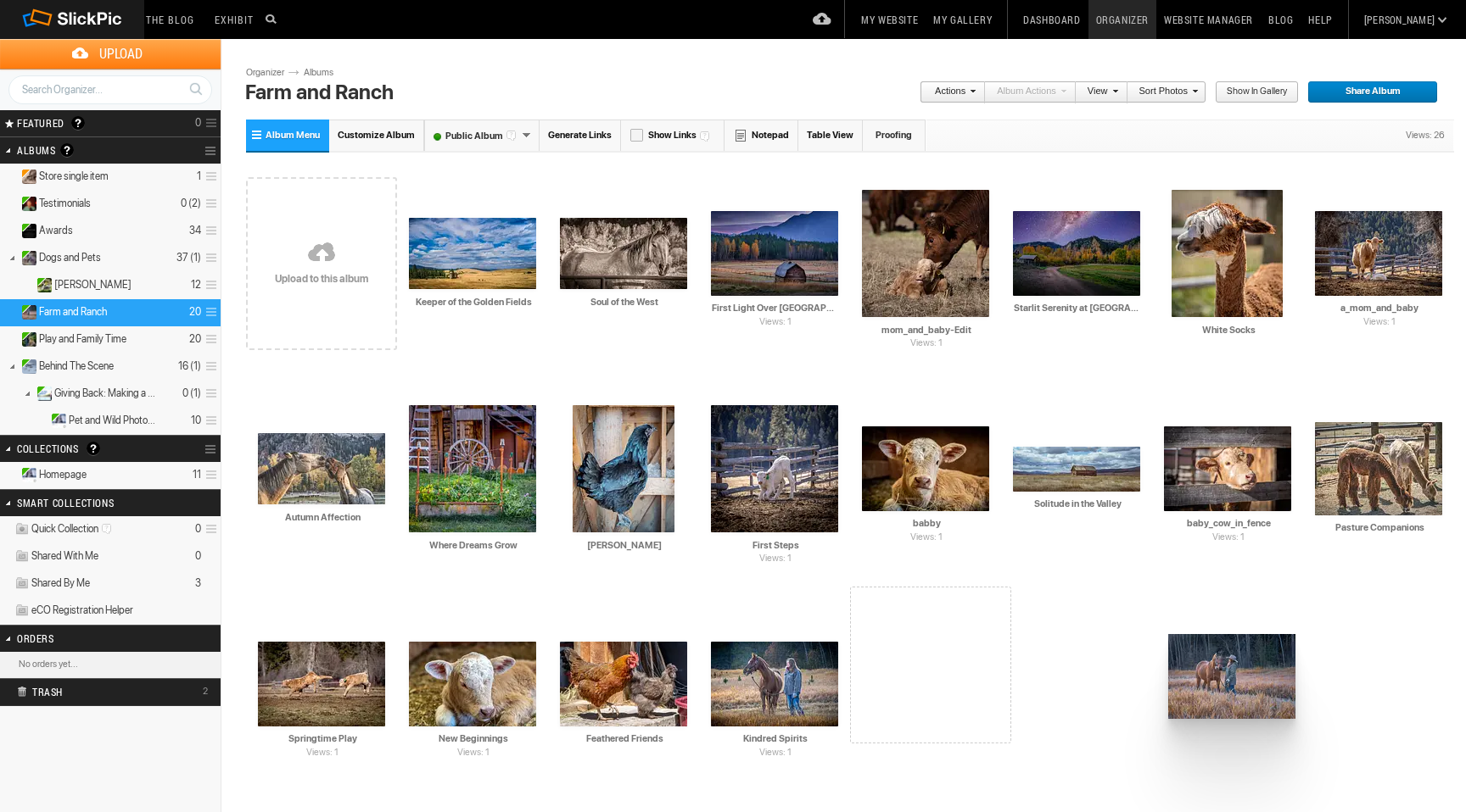
drag, startPoint x: 901, startPoint y: 598, endPoint x: 1166, endPoint y: 636, distance: 267.7
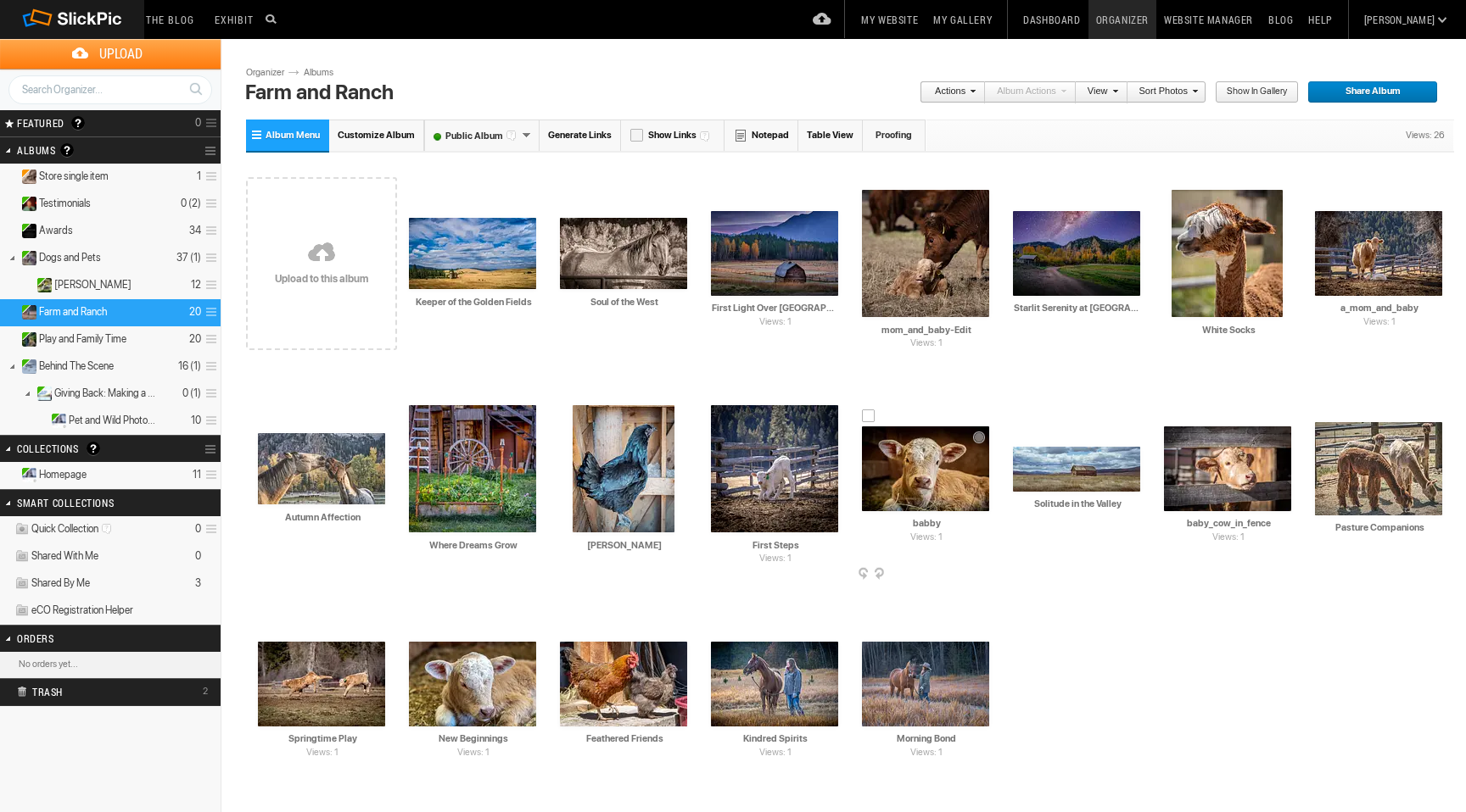
click at [939, 497] on img at bounding box center [925, 469] width 127 height 85
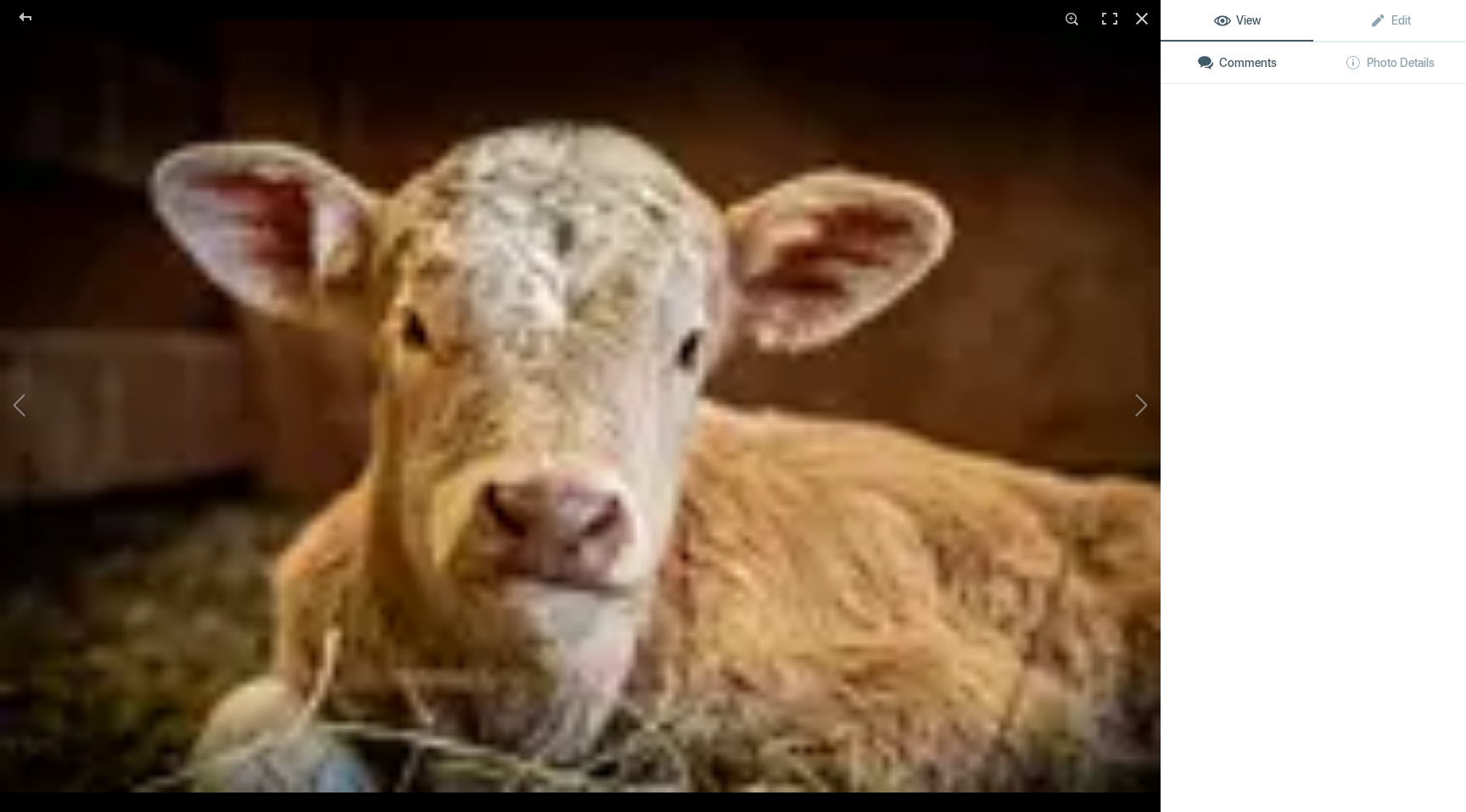
type input "First Steps"
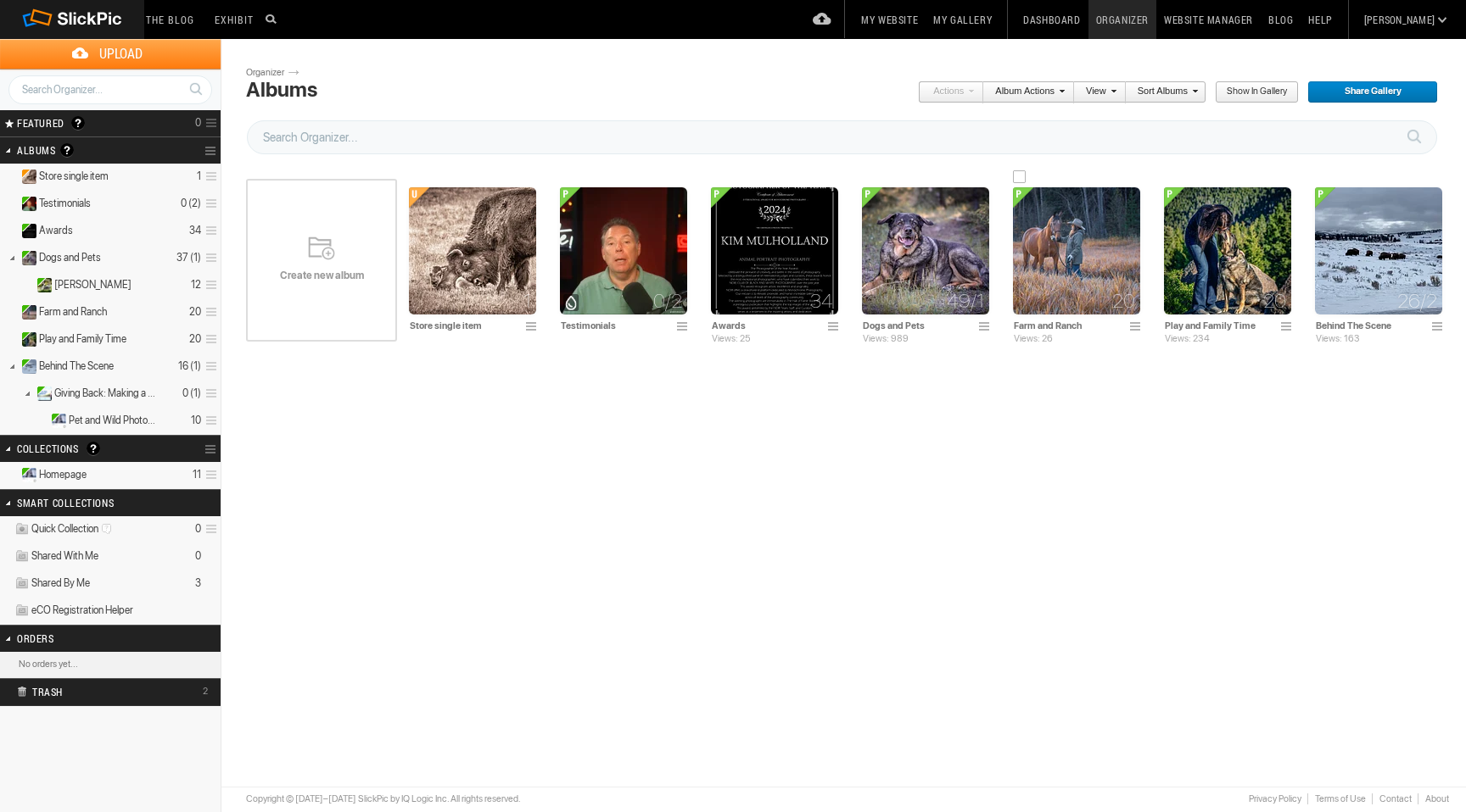
click at [1045, 277] on img at bounding box center [1076, 251] width 127 height 127
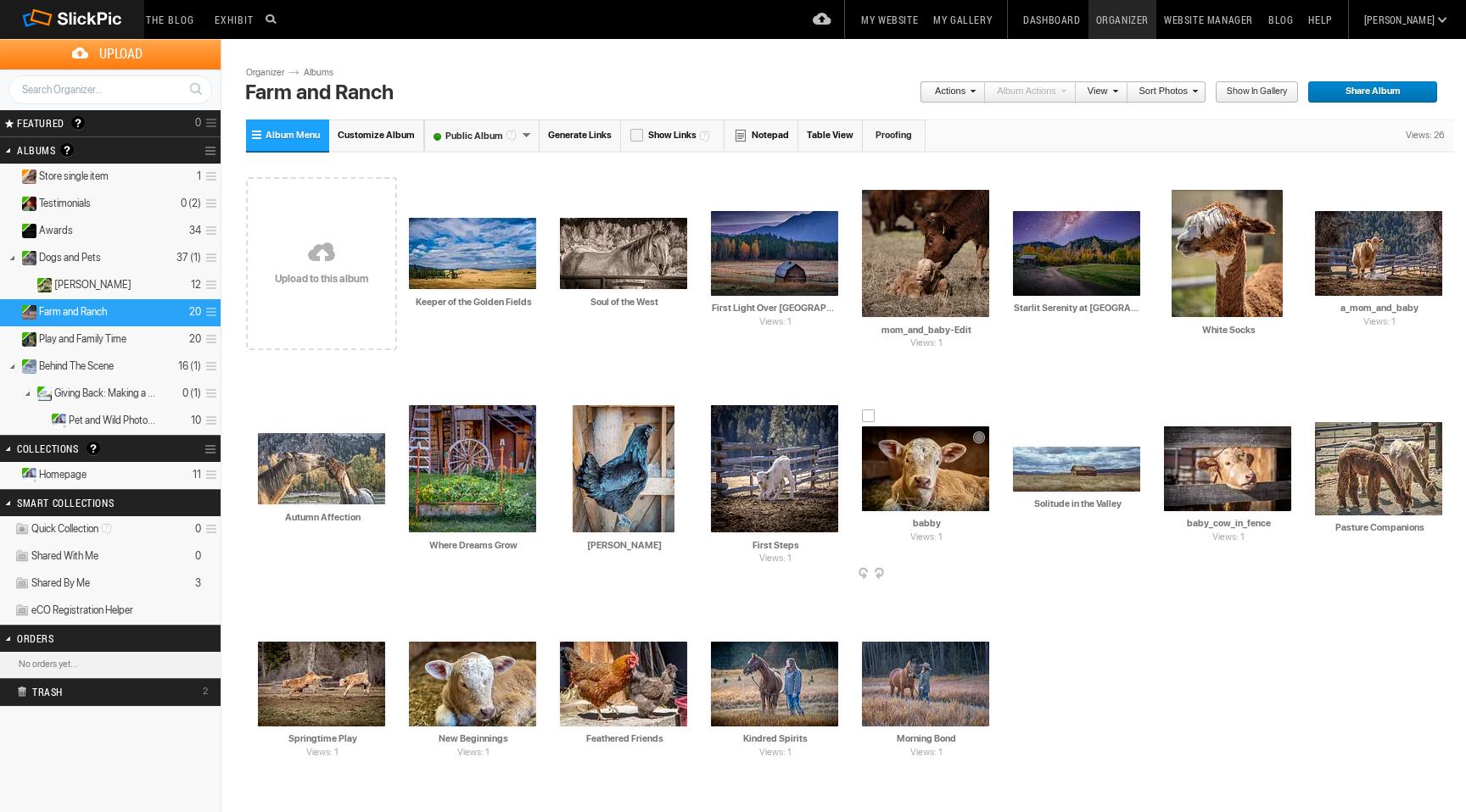
click at [949, 528] on input "babby" at bounding box center [926, 523] width 129 height 15
type input "b"
paste input "Innocence in the Barn"
type input "Innocence in the Barn"
click at [1064, 635] on div "Drop your photos here Upload to this album AI Keeper of the Golden Fields HTML:…" at bounding box center [850, 479] width 1208 height 646
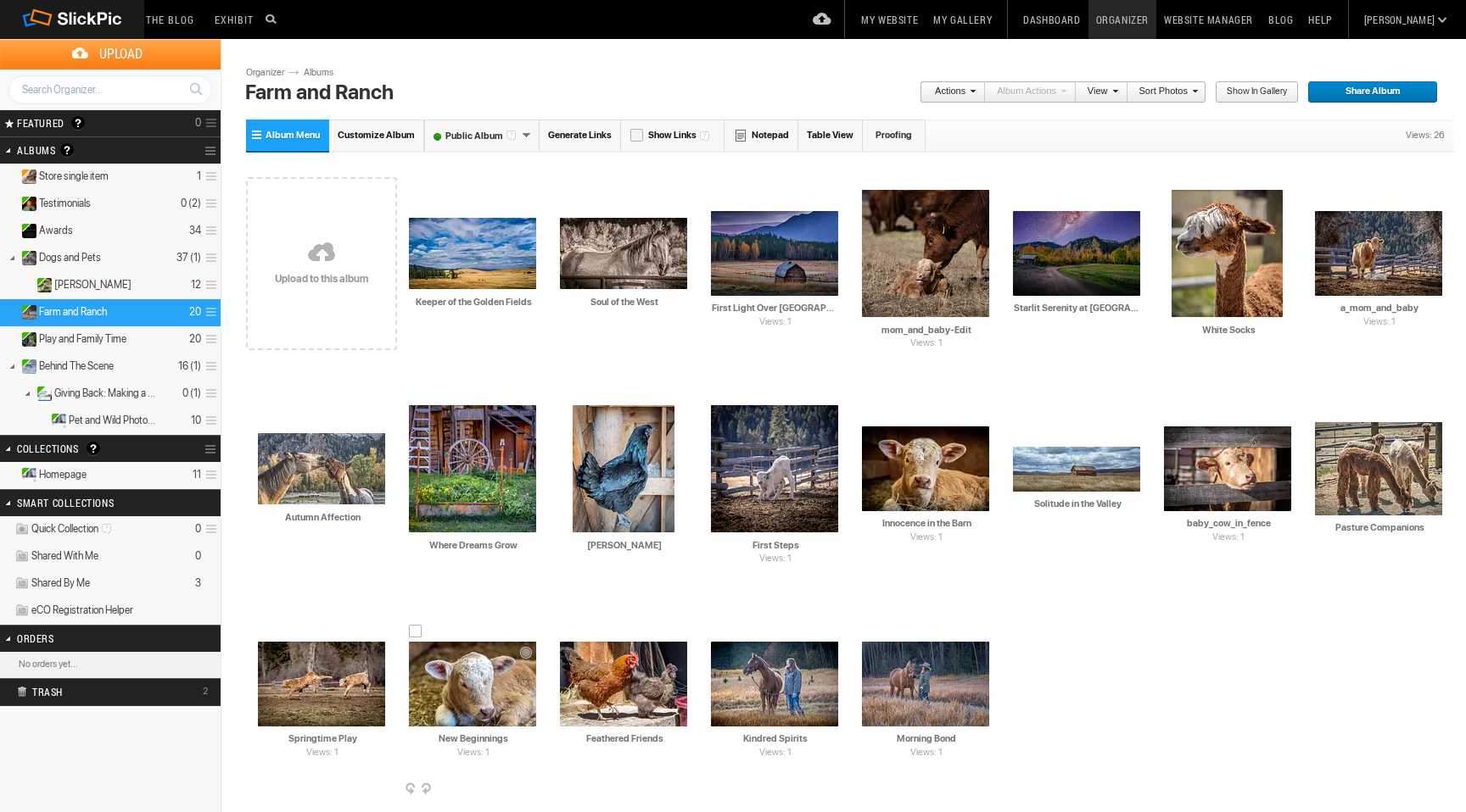
click at [421, 633] on div at bounding box center [416, 631] width 14 height 14
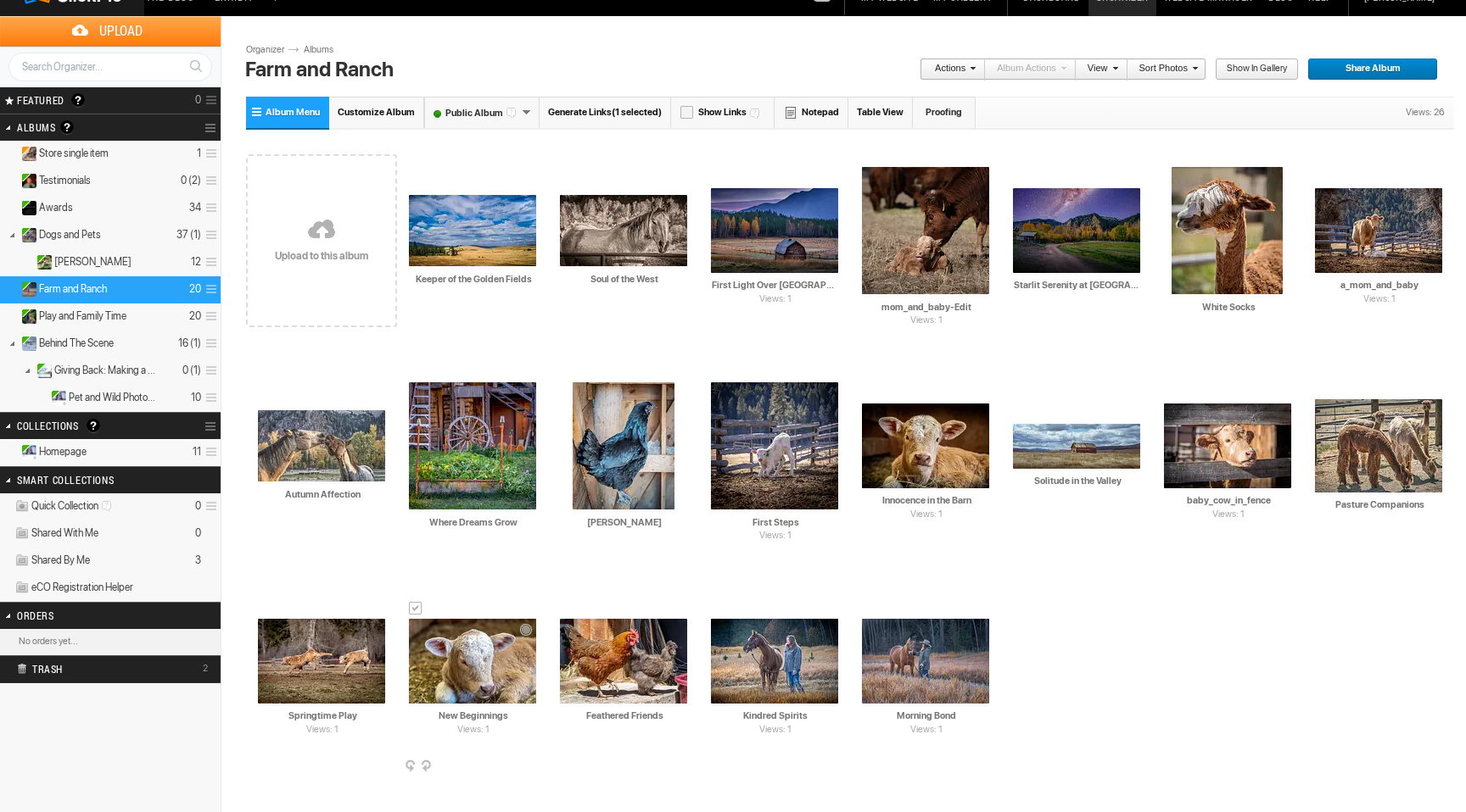
scroll to position [28, 0]
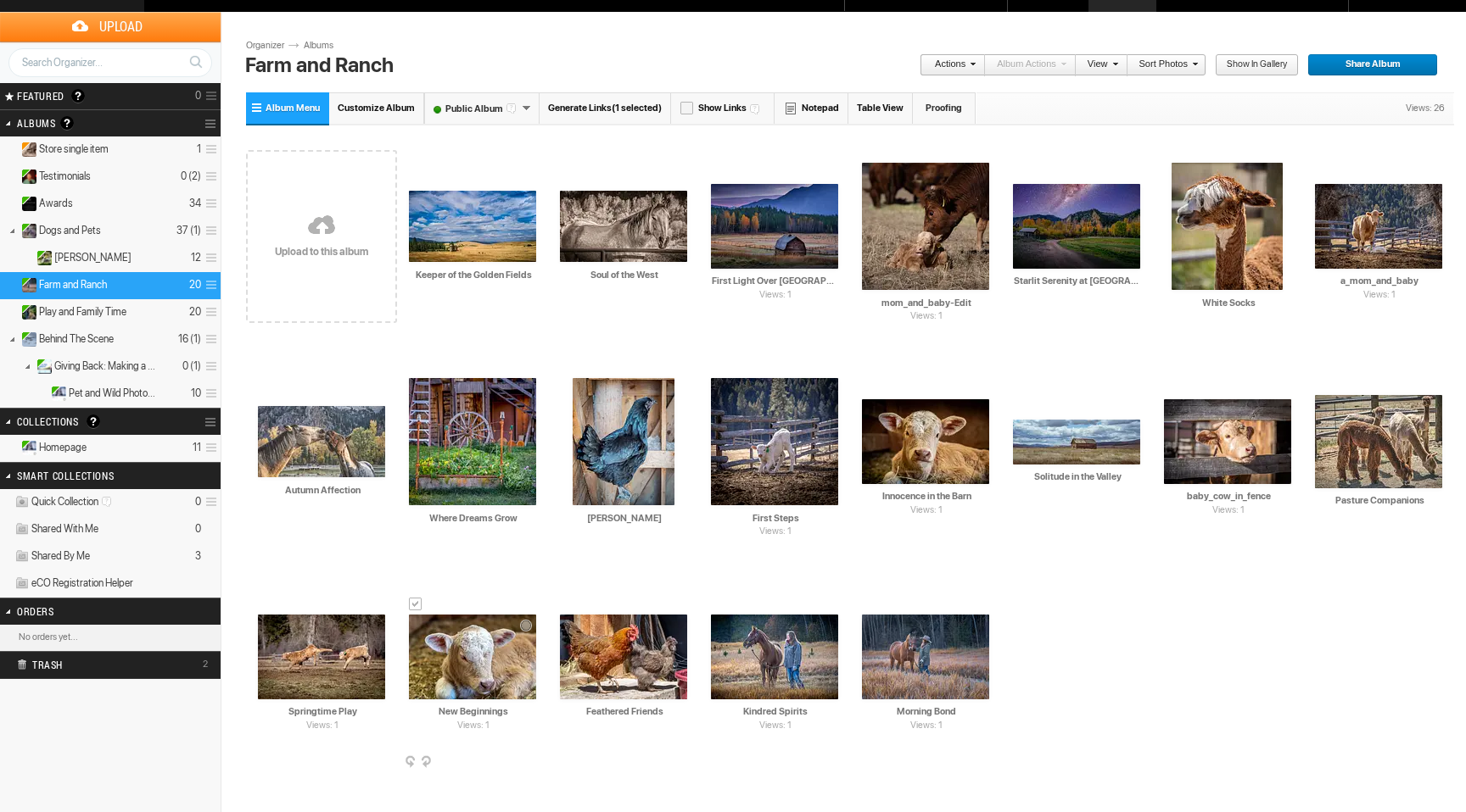
click at [532, 761] on span at bounding box center [534, 764] width 17 height 14
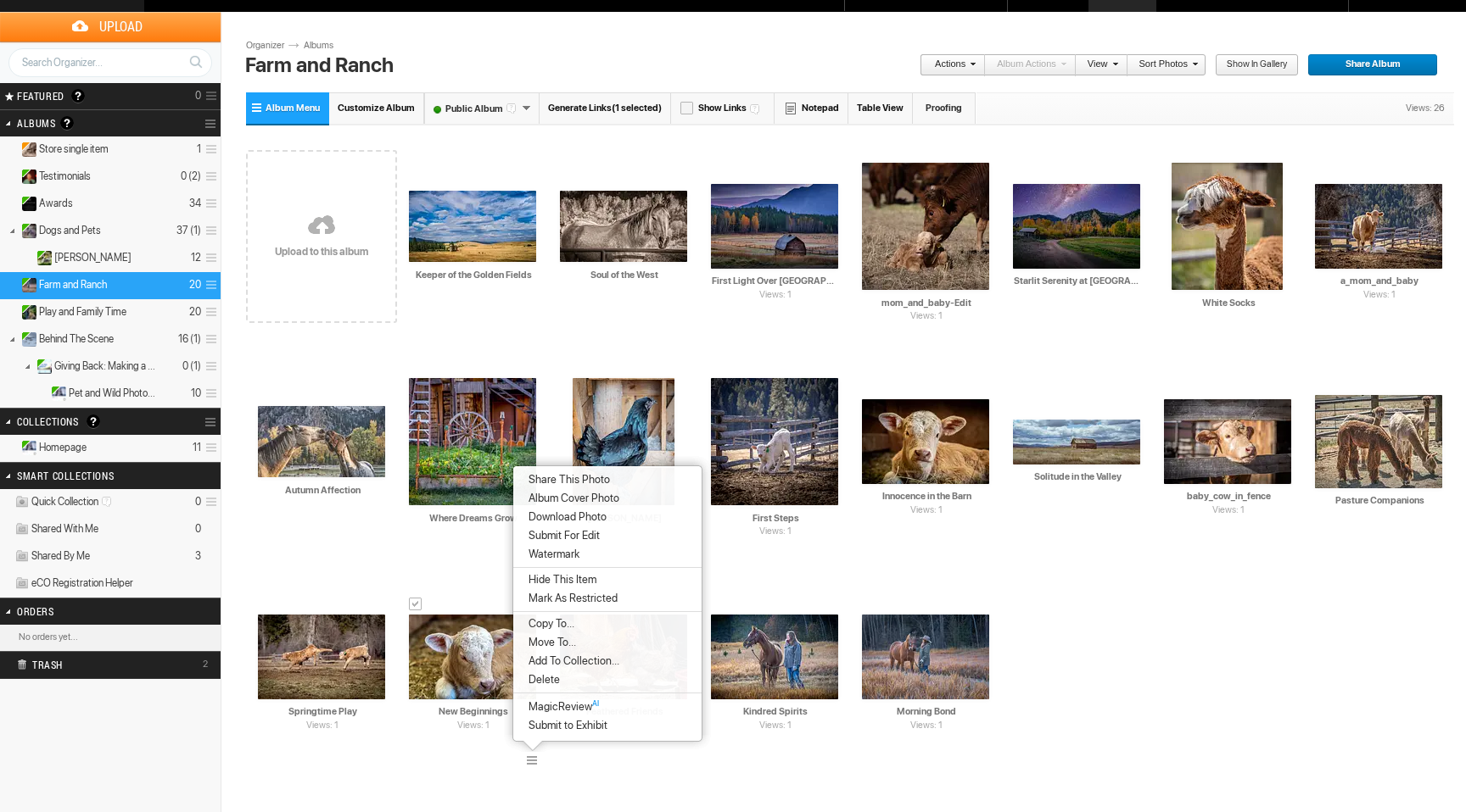
click at [541, 678] on span "Delete" at bounding box center [541, 680] width 37 height 14
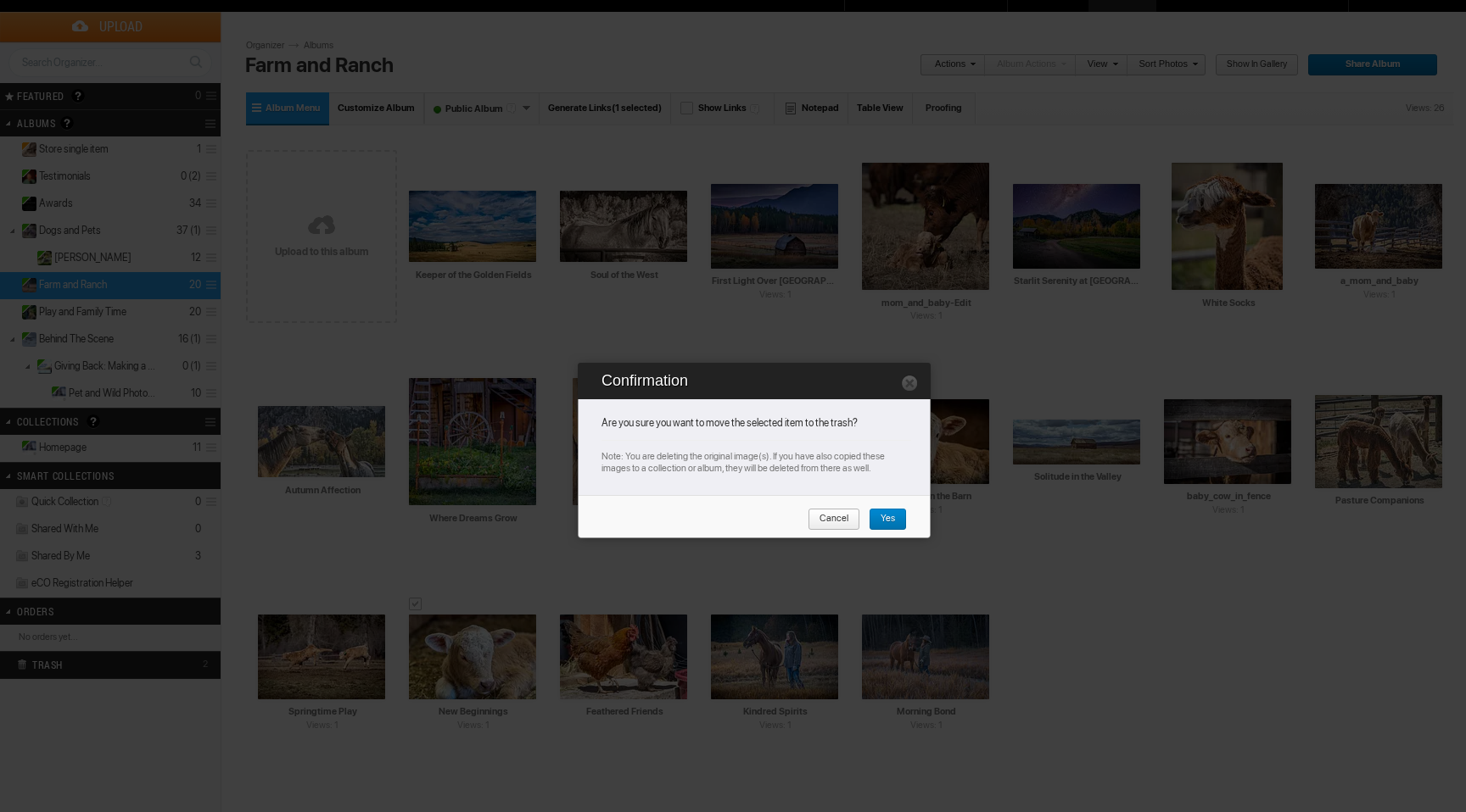
click at [881, 516] on span "Yes" at bounding box center [882, 520] width 27 height 22
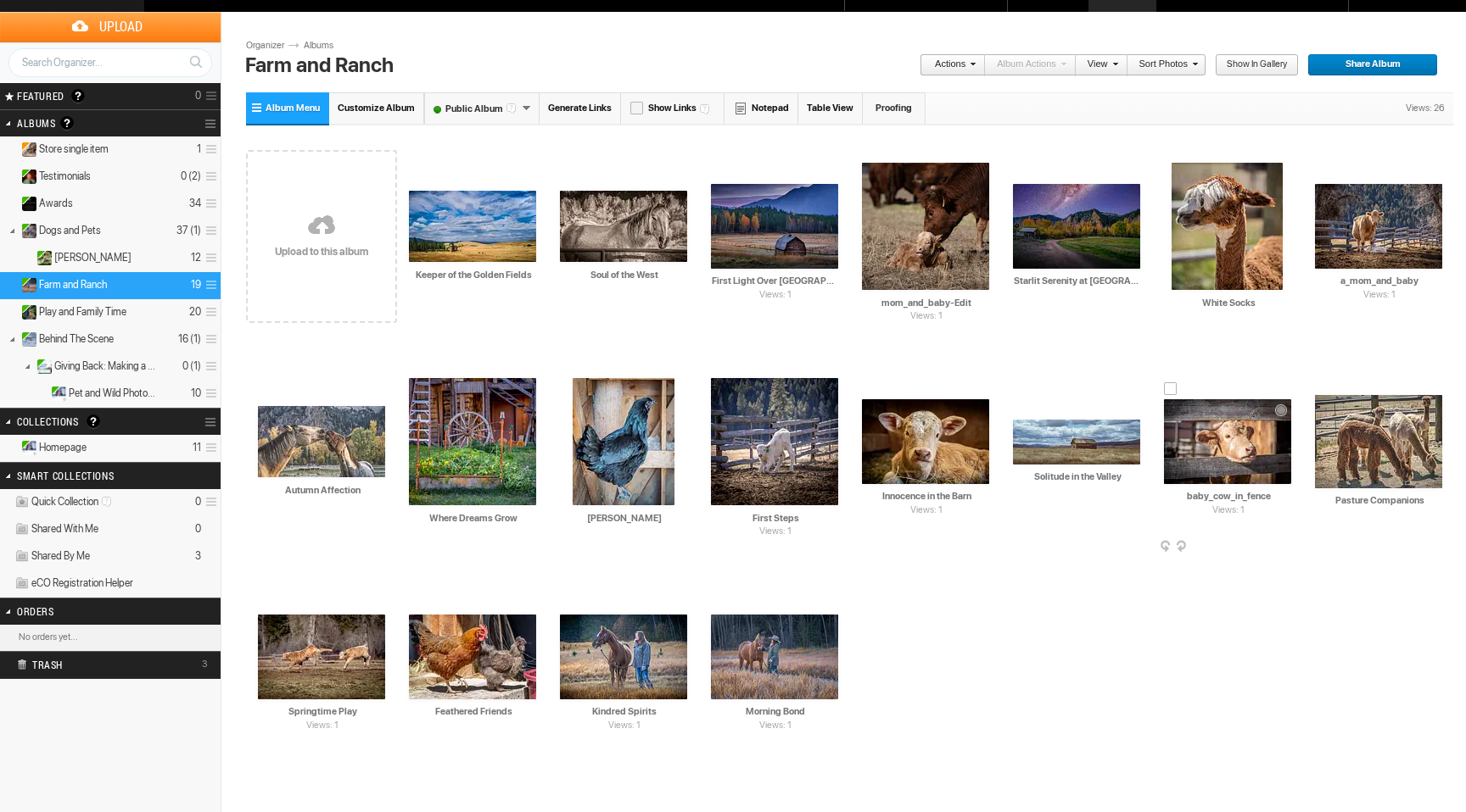
click at [1175, 389] on div at bounding box center [1171, 390] width 14 height 14
click at [1283, 544] on span at bounding box center [1289, 548] width 17 height 14
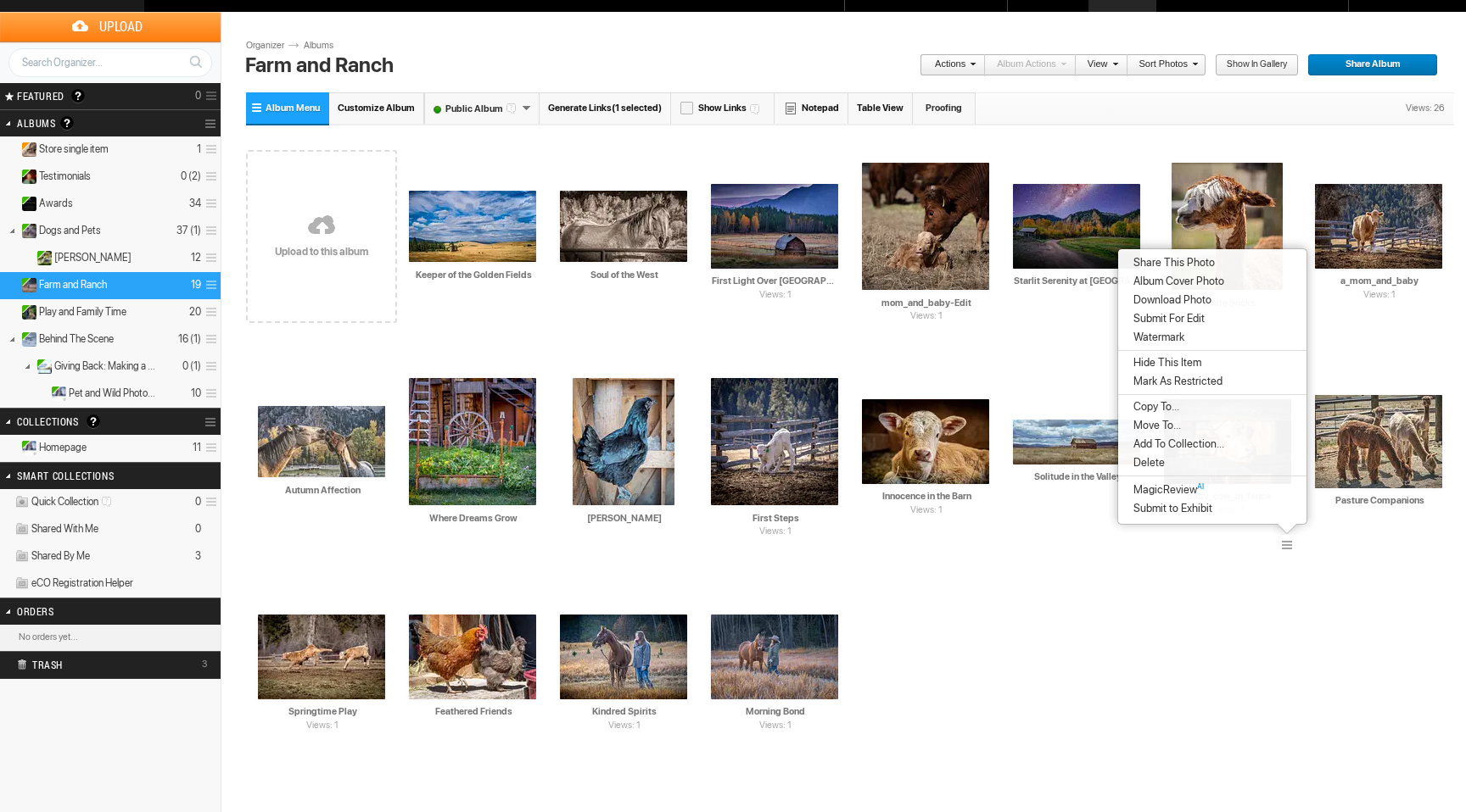
click at [1181, 459] on li "Delete" at bounding box center [1212, 463] width 189 height 19
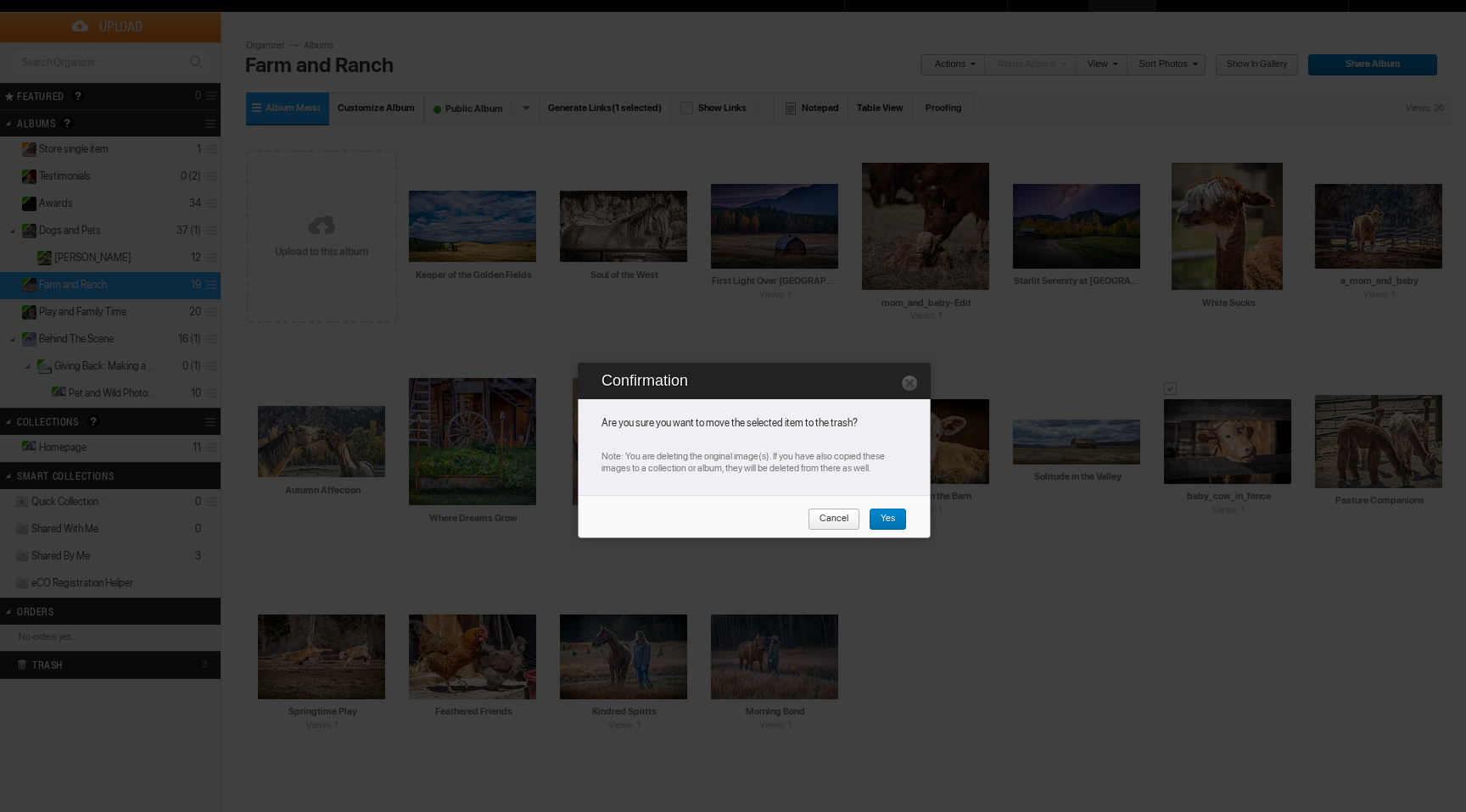
click at [892, 516] on span "Yes" at bounding box center [882, 520] width 27 height 22
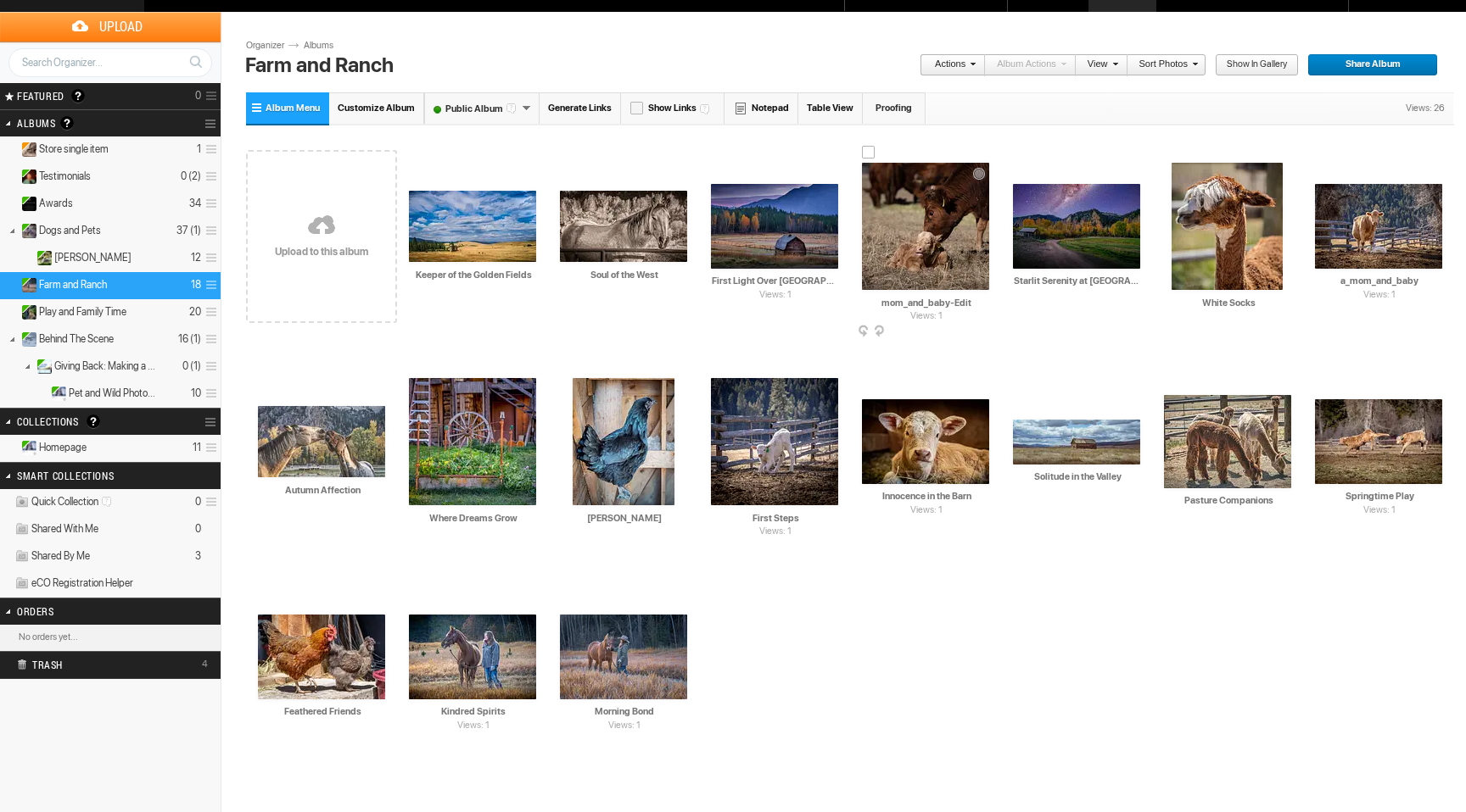
click at [979, 305] on input "mom_and_baby-Edit" at bounding box center [926, 302] width 129 height 15
type input "m"
paste input "A Mother’s Welcome"
click at [1368, 230] on img at bounding box center [1378, 227] width 127 height 85
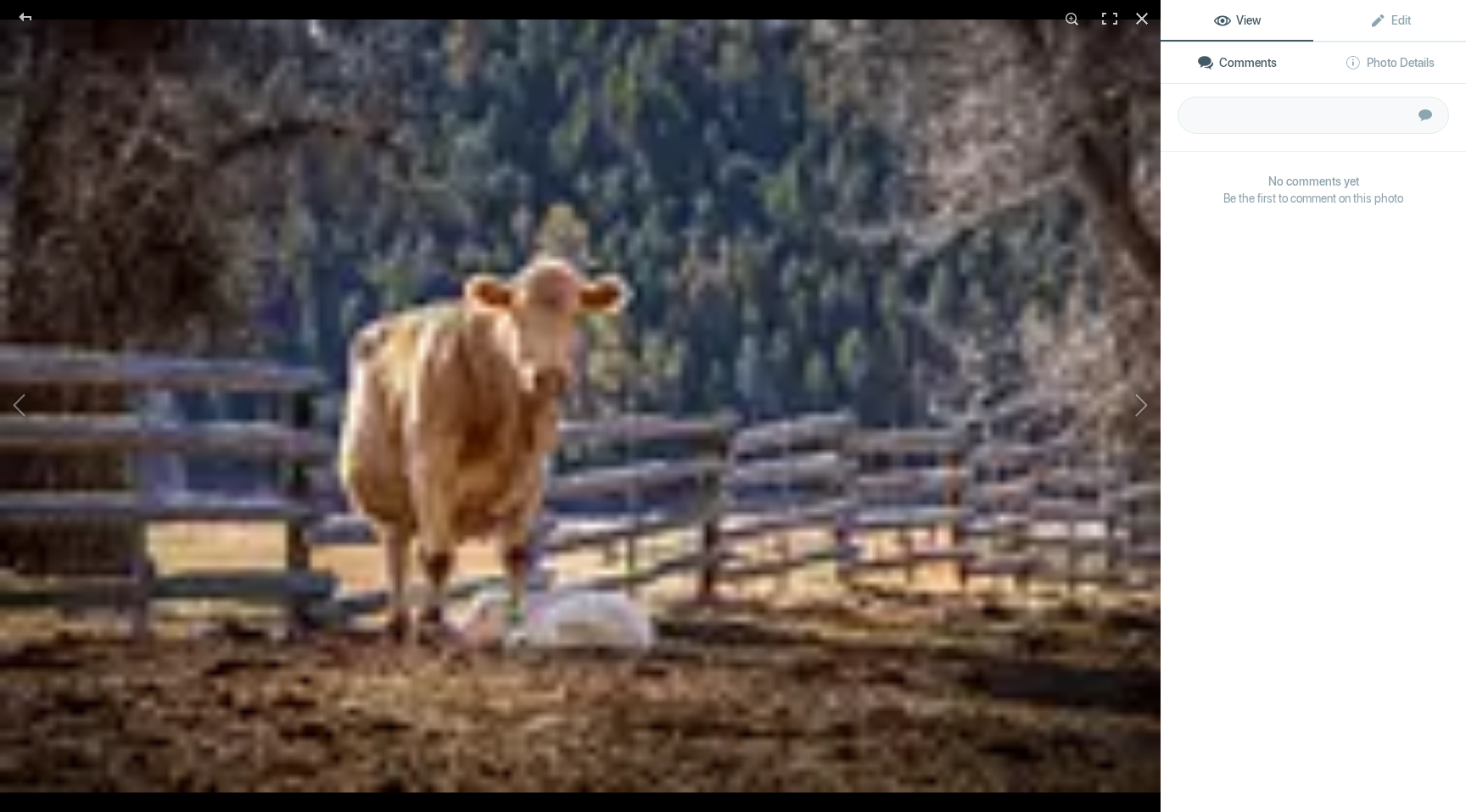
type input "A Mother’s Welcome"
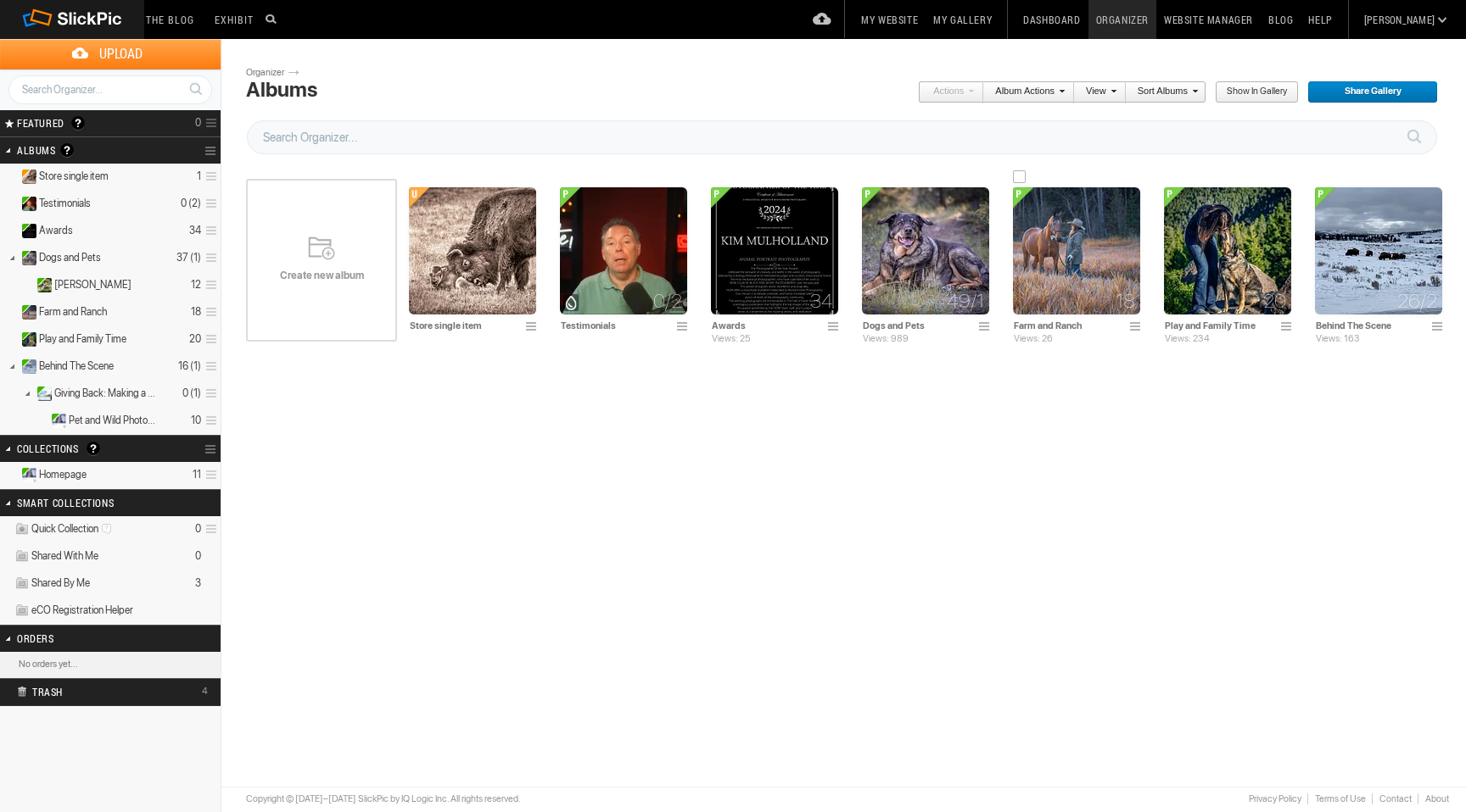
click at [1083, 265] on img at bounding box center [1076, 251] width 127 height 127
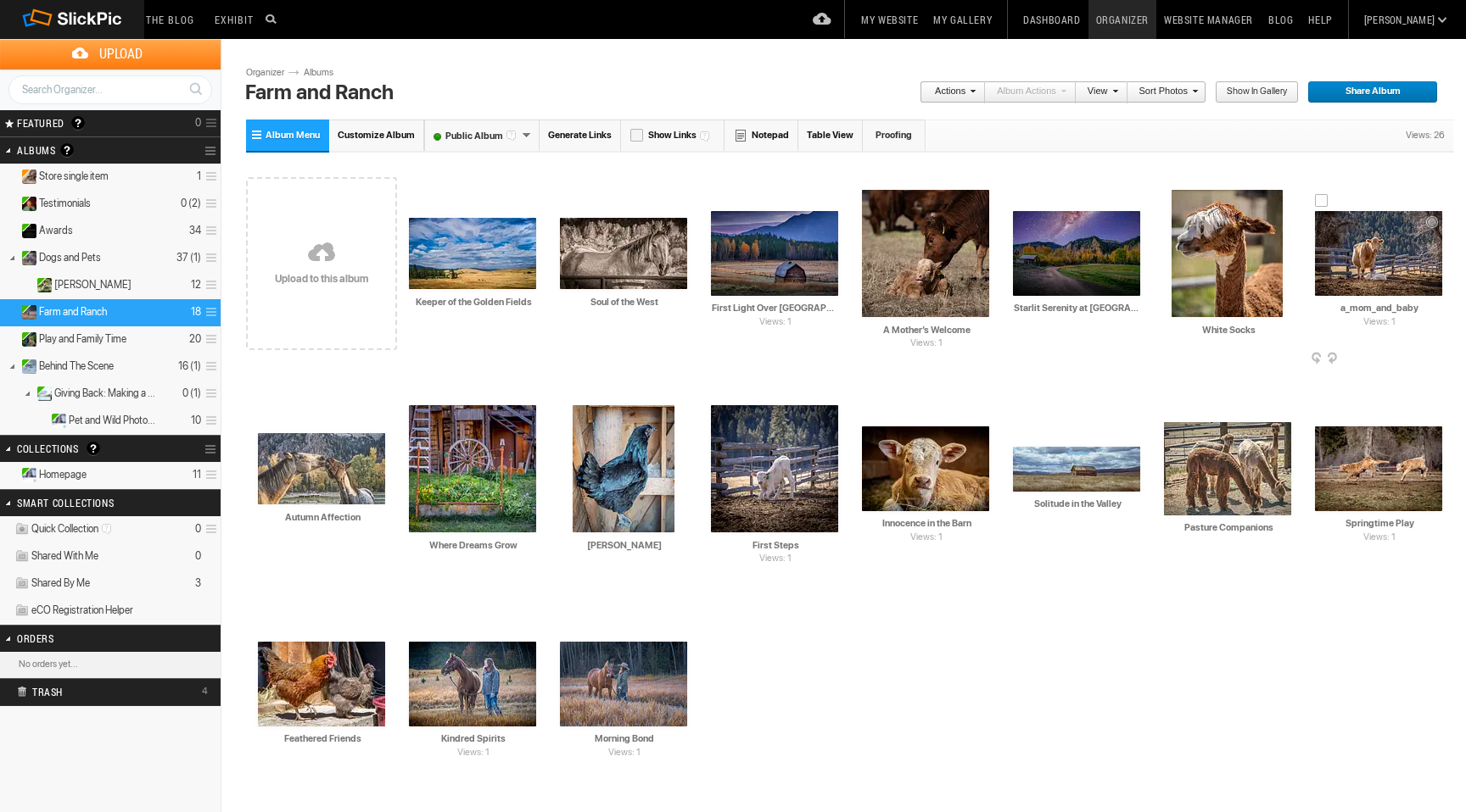
click at [1421, 308] on input "a_mom_and_baby" at bounding box center [1379, 308] width 129 height 15
type input "a"
paste input "Under a Watchful Eye"
type input "Under a Watchful Eye"
click at [1052, 673] on div "Drop your photos here Upload to this album AI Keeper of the Golden Fields HTML:…" at bounding box center [850, 479] width 1208 height 646
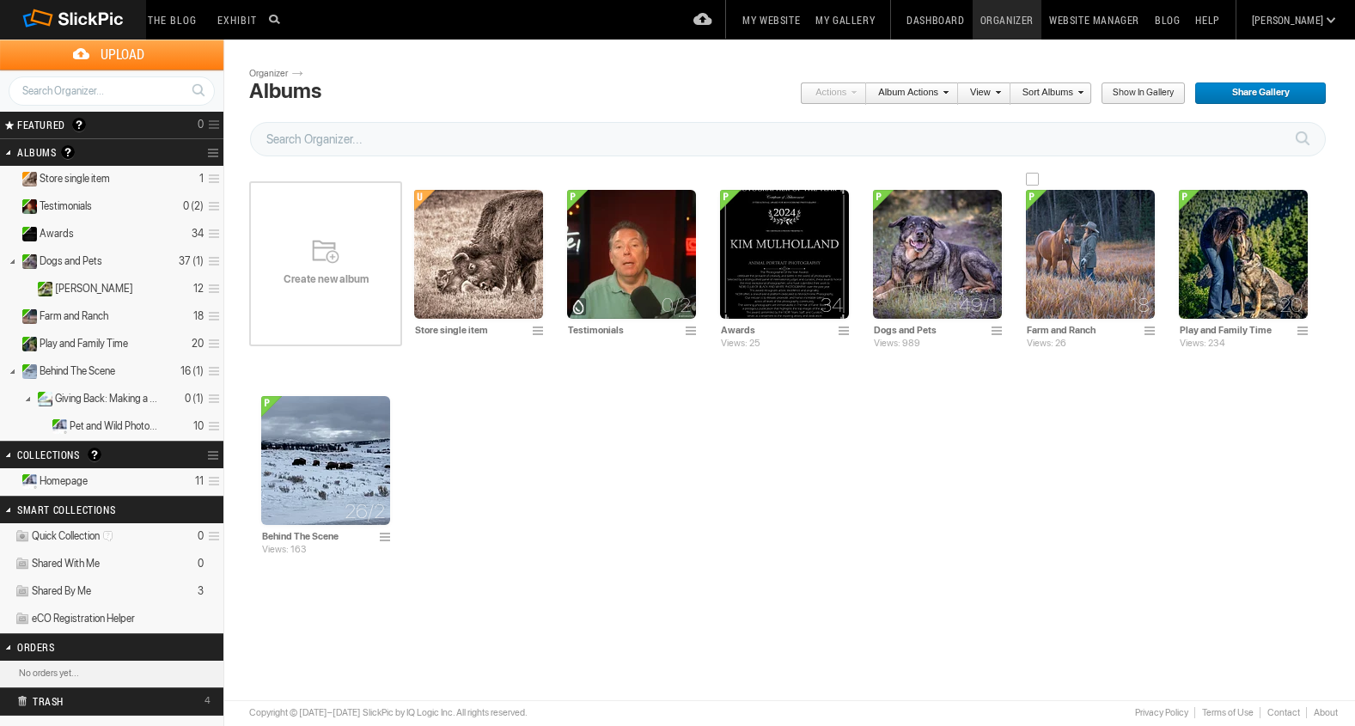
click at [1080, 281] on img at bounding box center [1090, 254] width 129 height 129
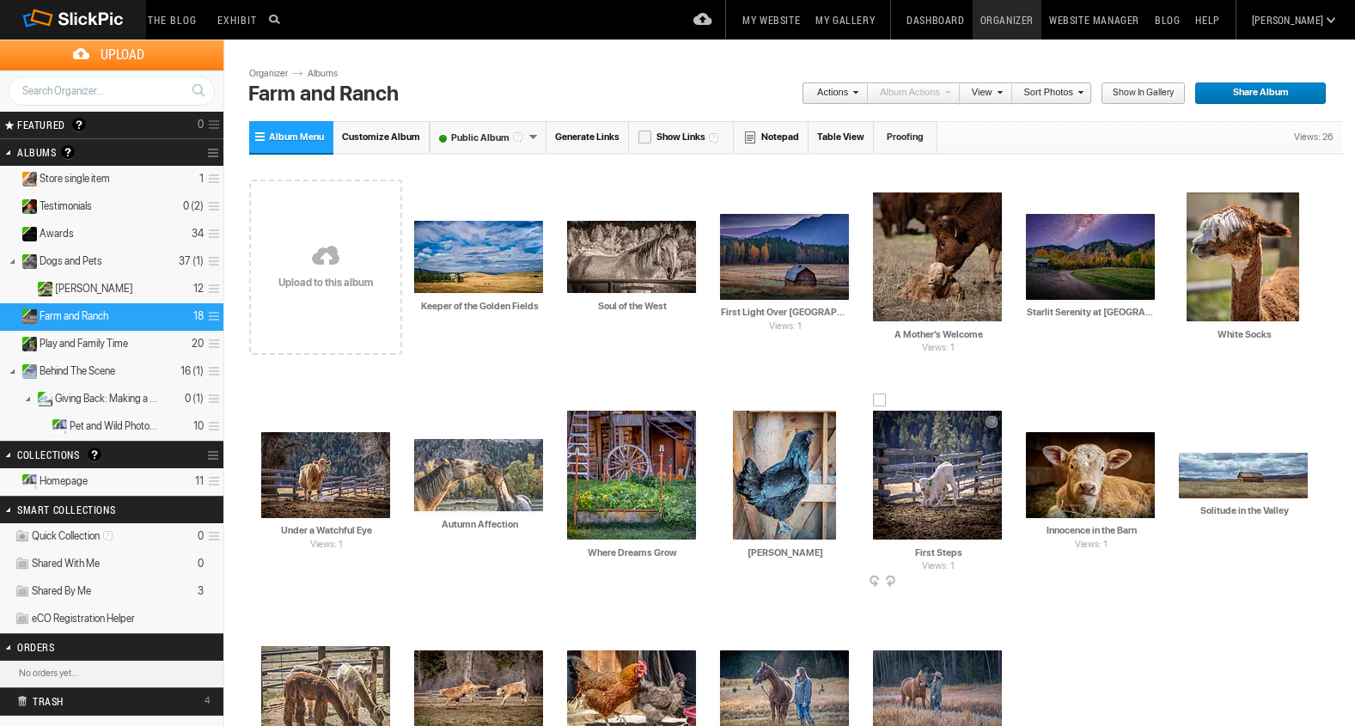
scroll to position [190, 0]
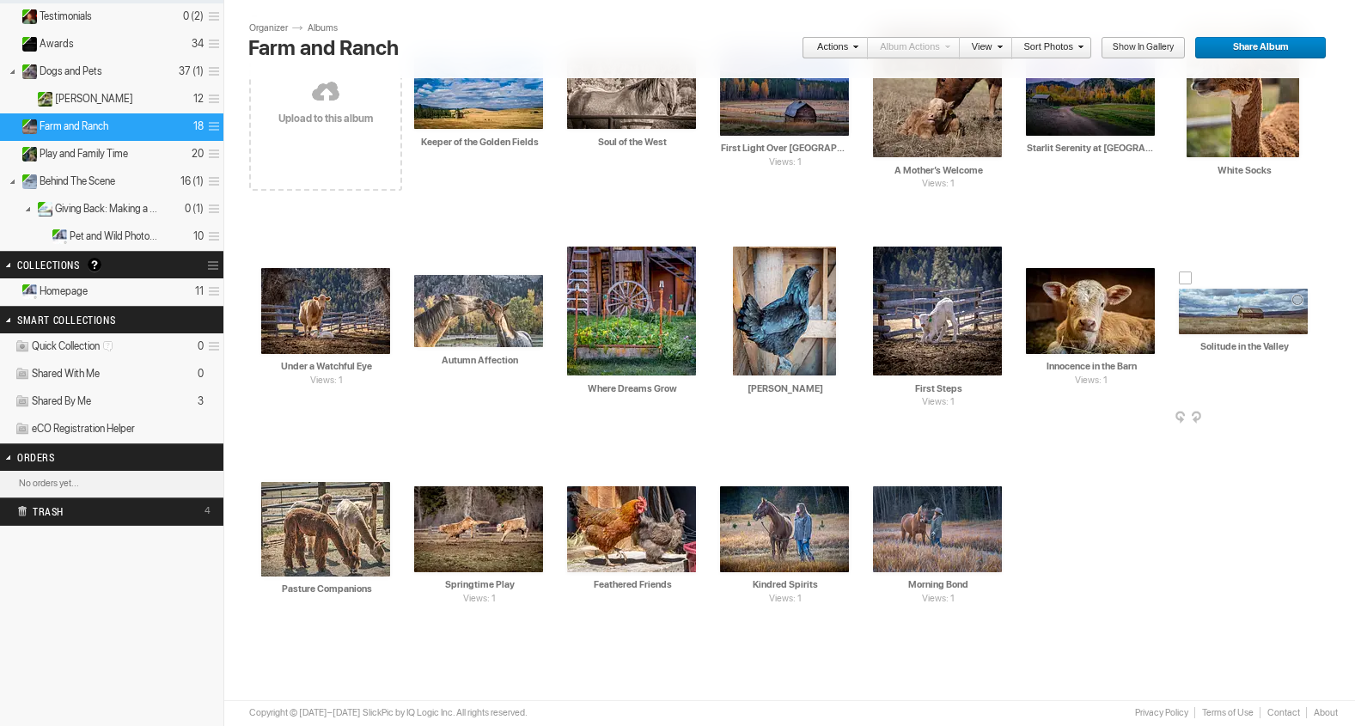
click at [1288, 351] on input "Solitude in the Valley" at bounding box center [1244, 346] width 131 height 15
type input "S"
type input "The Wild West"
click at [1230, 525] on div "Drop your photos here Upload to this album AI Keeper of the Golden Fields HTML:…" at bounding box center [796, 321] width 1094 height 655
